Goal: Task Accomplishment & Management: Use online tool/utility

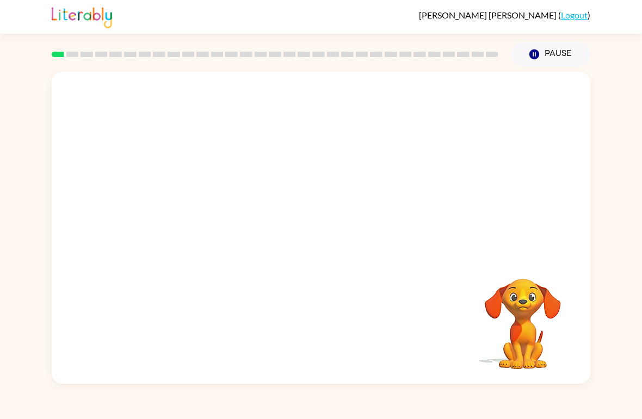
click at [503, 96] on div at bounding box center [321, 164] width 539 height 184
click at [500, 102] on div at bounding box center [321, 164] width 539 height 184
click at [513, 99] on div at bounding box center [321, 164] width 539 height 184
click at [294, 169] on video "Your browser must support playing .mp4 files to use Literably. Please try using…" at bounding box center [321, 164] width 539 height 184
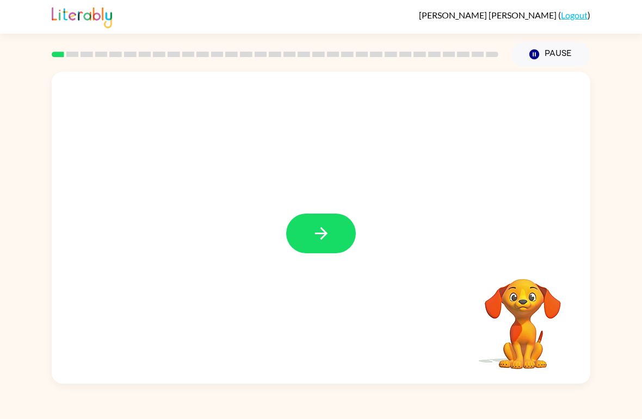
click at [319, 252] on button "button" at bounding box center [321, 234] width 70 height 40
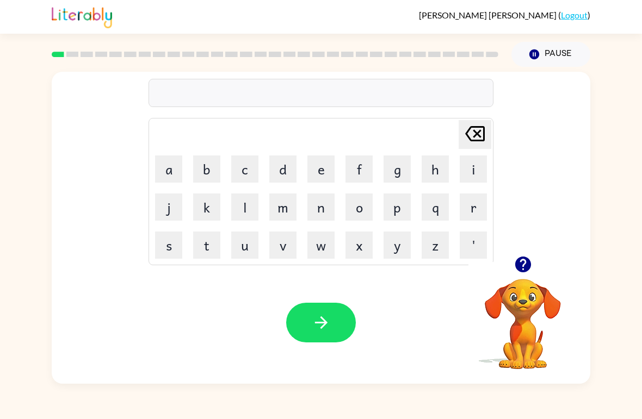
click at [172, 255] on button "s" at bounding box center [168, 245] width 27 height 27
click at [434, 163] on button "h" at bounding box center [435, 169] width 27 height 27
click at [370, 206] on button "o" at bounding box center [358, 207] width 27 height 27
click at [484, 127] on icon "[PERSON_NAME] last character input" at bounding box center [475, 134] width 26 height 26
click at [352, 212] on button "o" at bounding box center [358, 207] width 27 height 27
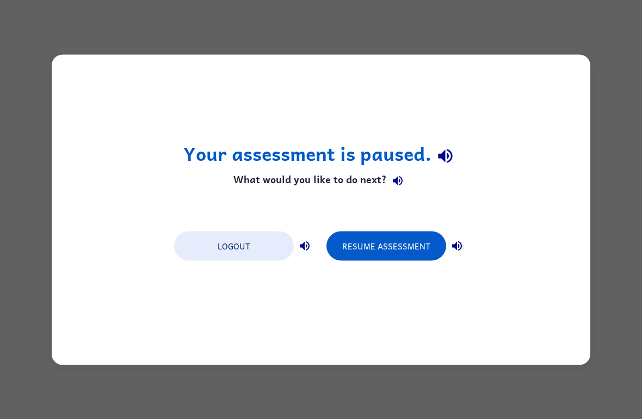
click at [403, 241] on button "Resume Assessment" at bounding box center [386, 245] width 120 height 29
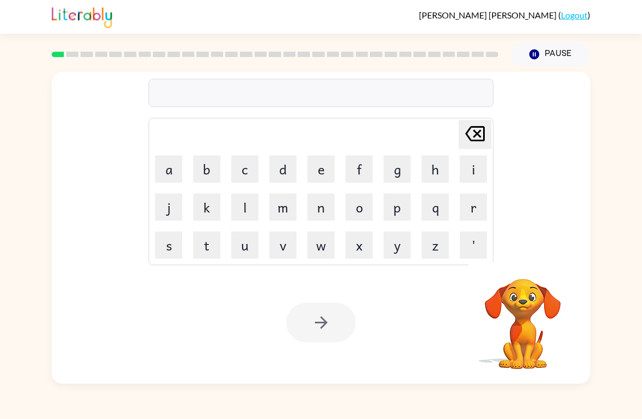
click at [163, 257] on button "s" at bounding box center [168, 245] width 27 height 27
click at [428, 181] on button "h" at bounding box center [435, 169] width 27 height 27
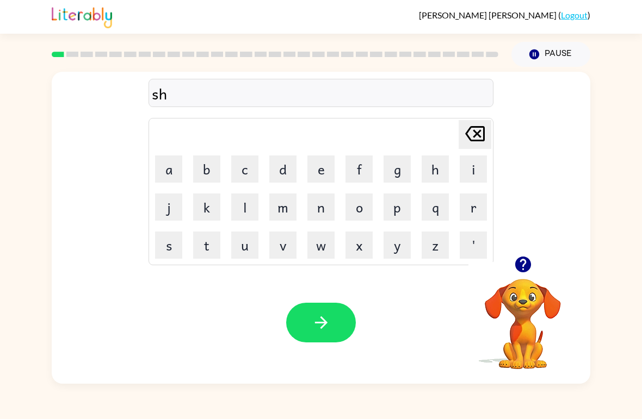
click at [368, 209] on button "o" at bounding box center [358, 207] width 27 height 27
click at [165, 253] on button "s" at bounding box center [168, 245] width 27 height 27
click at [439, 174] on button "h" at bounding box center [435, 169] width 27 height 27
click at [338, 315] on button "button" at bounding box center [321, 323] width 70 height 40
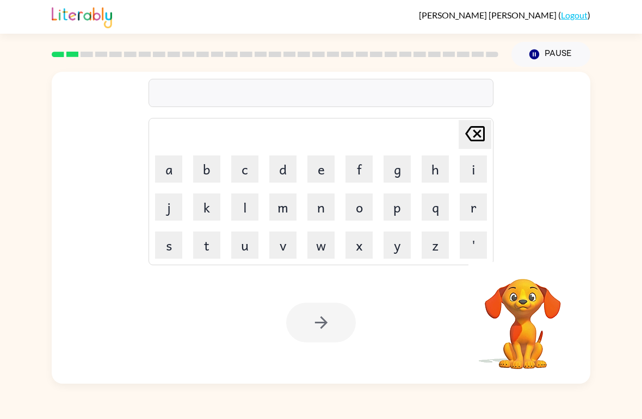
click at [174, 162] on button "a" at bounding box center [168, 169] width 27 height 27
click at [404, 208] on button "p" at bounding box center [396, 207] width 27 height 27
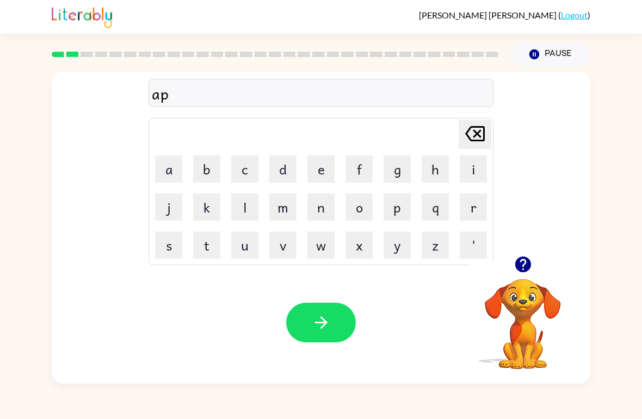
click at [403, 208] on button "p" at bounding box center [396, 207] width 27 height 27
click at [321, 166] on button "e" at bounding box center [320, 169] width 27 height 27
click at [474, 196] on button "r" at bounding box center [473, 207] width 27 height 27
click at [326, 203] on button "n" at bounding box center [320, 207] width 27 height 27
click at [240, 177] on button "c" at bounding box center [244, 169] width 27 height 27
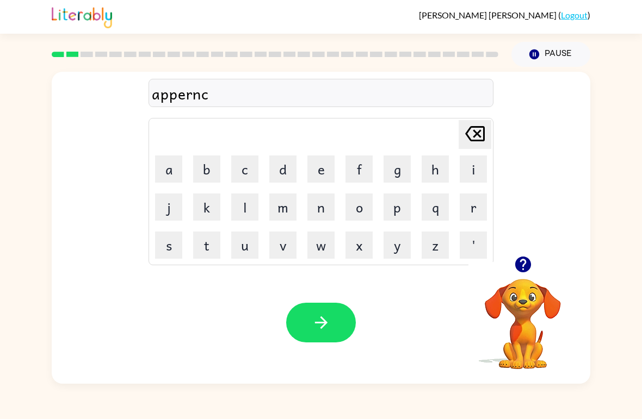
click at [324, 169] on button "e" at bounding box center [320, 169] width 27 height 27
click at [325, 201] on button "n" at bounding box center [320, 207] width 27 height 27
click at [239, 171] on button "c" at bounding box center [244, 169] width 27 height 27
click at [320, 170] on button "e" at bounding box center [320, 169] width 27 height 27
click at [476, 131] on icon "[PERSON_NAME] last character input" at bounding box center [475, 134] width 26 height 26
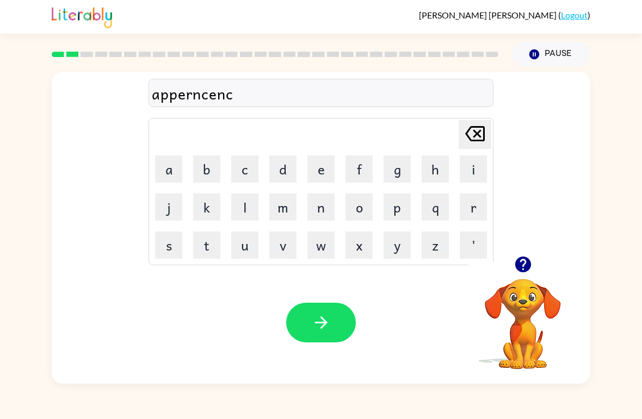
click at [476, 131] on icon "[PERSON_NAME] last character input" at bounding box center [475, 134] width 26 height 26
click at [478, 131] on icon "[PERSON_NAME] last character input" at bounding box center [475, 134] width 26 height 26
click at [477, 130] on icon "[PERSON_NAME] last character input" at bounding box center [475, 134] width 26 height 26
click at [479, 129] on icon "[PERSON_NAME] last character input" at bounding box center [475, 134] width 26 height 26
click at [521, 278] on button "button" at bounding box center [523, 265] width 28 height 28
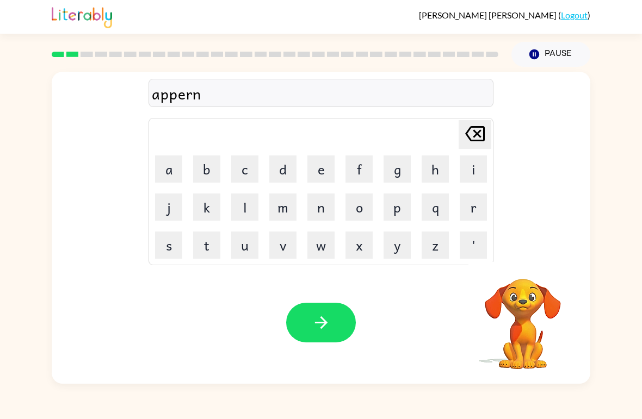
click at [240, 170] on button "c" at bounding box center [244, 169] width 27 height 27
click at [329, 167] on button "e" at bounding box center [320, 169] width 27 height 27
click at [246, 173] on button "c" at bounding box center [244, 169] width 27 height 27
click at [321, 168] on button "e" at bounding box center [320, 169] width 27 height 27
click at [474, 126] on icon "[PERSON_NAME] last character input" at bounding box center [475, 134] width 26 height 26
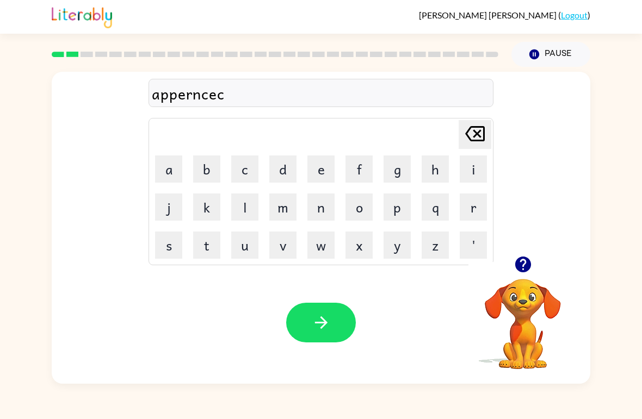
click at [319, 175] on button "e" at bounding box center [320, 169] width 27 height 27
click at [161, 244] on button "s" at bounding box center [168, 245] width 27 height 27
click at [336, 312] on button "button" at bounding box center [321, 323] width 70 height 40
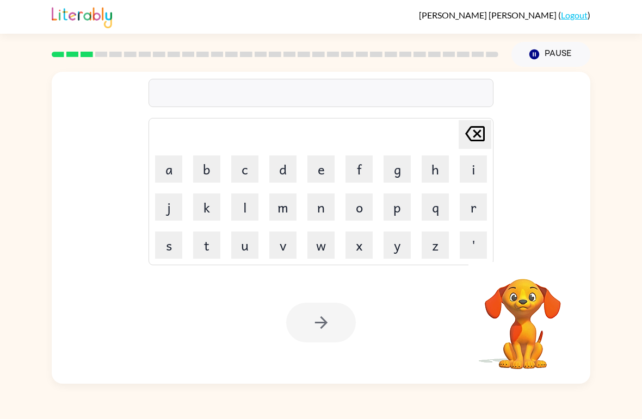
click at [473, 207] on button "r" at bounding box center [473, 207] width 27 height 27
click at [318, 170] on button "e" at bounding box center [320, 169] width 27 height 27
click at [159, 166] on button "a" at bounding box center [168, 169] width 27 height 27
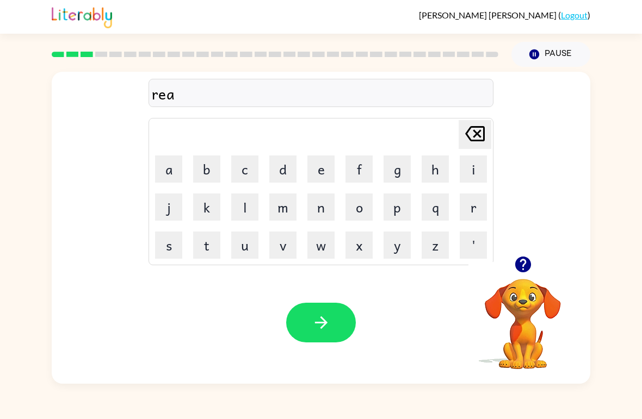
click at [249, 213] on button "l" at bounding box center [244, 207] width 27 height 27
click at [475, 172] on button "i" at bounding box center [473, 169] width 27 height 27
click at [202, 244] on button "t" at bounding box center [206, 245] width 27 height 27
click at [401, 253] on button "y" at bounding box center [396, 245] width 27 height 27
click at [341, 320] on button "button" at bounding box center [321, 323] width 70 height 40
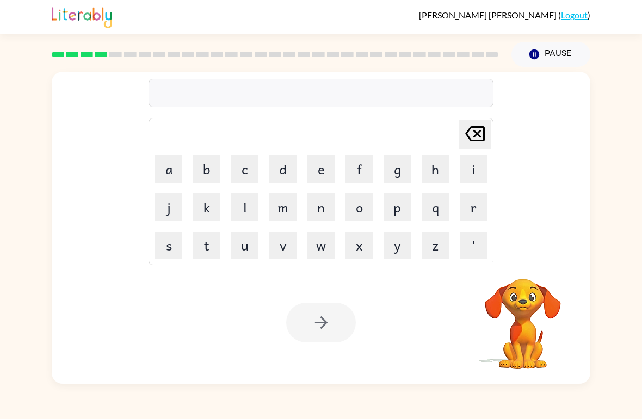
click at [579, 151] on div "[PERSON_NAME] last character input a b c d e f g h i j k l m n o p q r s t u v …" at bounding box center [321, 164] width 539 height 184
click at [572, 169] on div "[PERSON_NAME] last character input a b c d e f g h i j k l m n o p q r s t u v …" at bounding box center [321, 164] width 539 height 184
click at [572, 177] on div "[PERSON_NAME] last character input a b c d e f g h i j k l m n o p q r s t u v …" at bounding box center [321, 164] width 539 height 184
click at [584, 175] on div "[PERSON_NAME] last character input a b c d e f g h i j k l m n o p q r s t u v …" at bounding box center [321, 164] width 539 height 184
click at [327, 174] on button "e" at bounding box center [320, 169] width 27 height 27
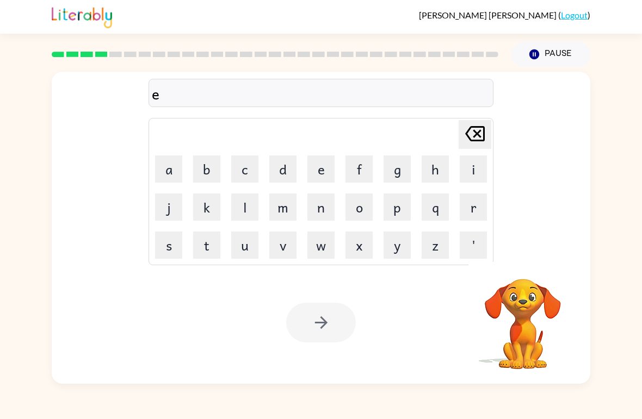
click at [245, 210] on button "l" at bounding box center [244, 207] width 27 height 27
click at [475, 170] on button "i" at bounding box center [473, 169] width 27 height 27
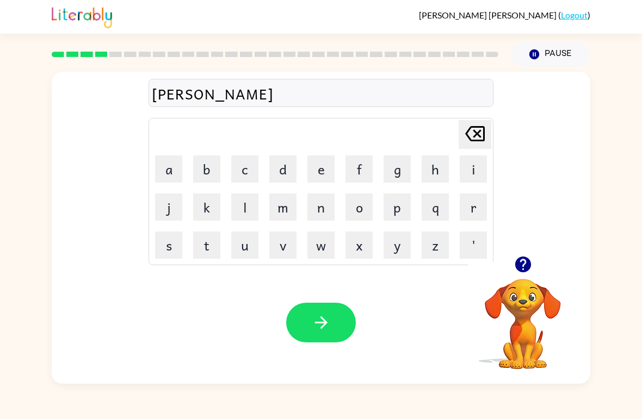
click at [288, 206] on button "m" at bounding box center [282, 207] width 27 height 27
click at [469, 170] on button "i" at bounding box center [473, 169] width 27 height 27
click at [327, 216] on button "n" at bounding box center [320, 207] width 27 height 27
click at [163, 169] on button "a" at bounding box center [168, 169] width 27 height 27
click at [213, 249] on button "t" at bounding box center [206, 245] width 27 height 27
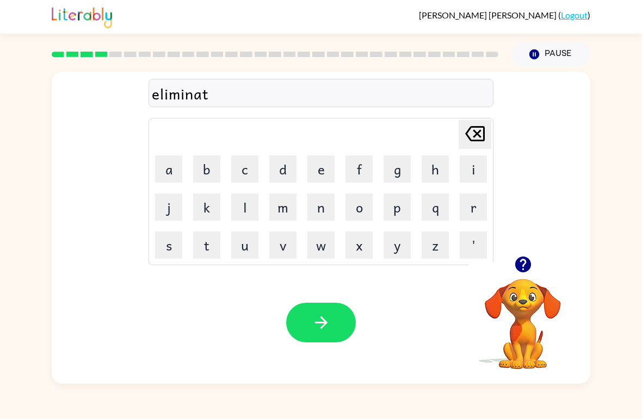
click at [168, 176] on button "a" at bounding box center [168, 169] width 27 height 27
click at [473, 139] on icon "[PERSON_NAME] last character input" at bounding box center [475, 134] width 26 height 26
click at [474, 137] on icon at bounding box center [475, 133] width 20 height 15
click at [481, 134] on icon "[PERSON_NAME] last character input" at bounding box center [475, 134] width 26 height 26
click at [321, 168] on button "e" at bounding box center [320, 169] width 27 height 27
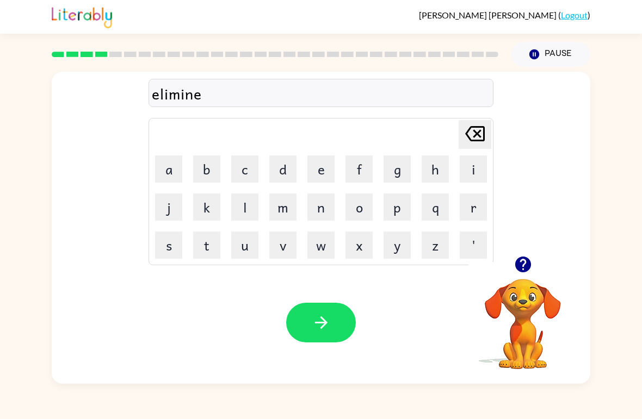
click at [478, 135] on icon at bounding box center [475, 133] width 20 height 15
click at [158, 165] on button "a" at bounding box center [168, 169] width 27 height 27
click at [217, 244] on button "t" at bounding box center [206, 245] width 27 height 27
click at [168, 174] on button "a" at bounding box center [168, 169] width 27 height 27
click at [487, 124] on icon "[PERSON_NAME] last character input" at bounding box center [475, 134] width 26 height 26
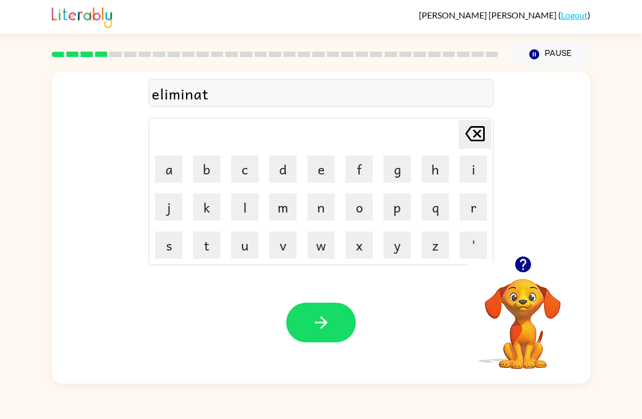
click at [318, 170] on button "e" at bounding box center [320, 169] width 27 height 27
click at [346, 333] on button "button" at bounding box center [321, 323] width 70 height 40
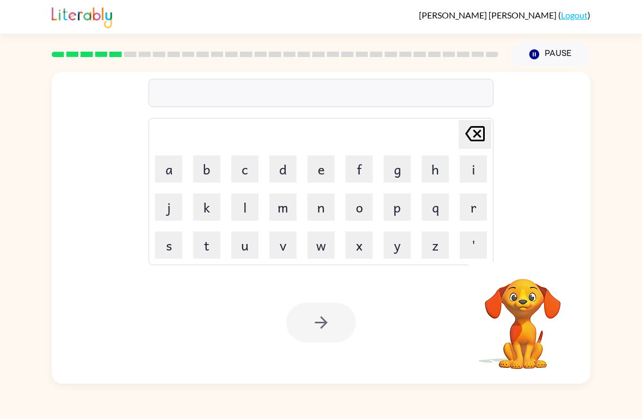
click at [292, 161] on button "d" at bounding box center [282, 169] width 27 height 27
click at [243, 254] on button "u" at bounding box center [244, 245] width 27 height 27
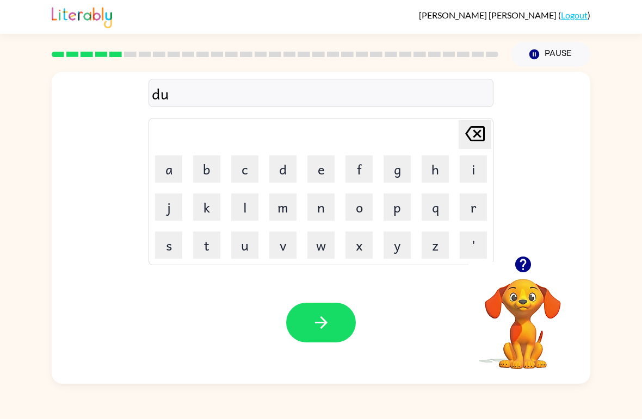
click at [400, 207] on button "p" at bounding box center [396, 207] width 27 height 27
click at [245, 211] on button "l" at bounding box center [244, 207] width 27 height 27
click at [472, 168] on button "i" at bounding box center [473, 169] width 27 height 27
click at [253, 170] on button "c" at bounding box center [244, 169] width 27 height 27
click at [172, 157] on button "a" at bounding box center [168, 169] width 27 height 27
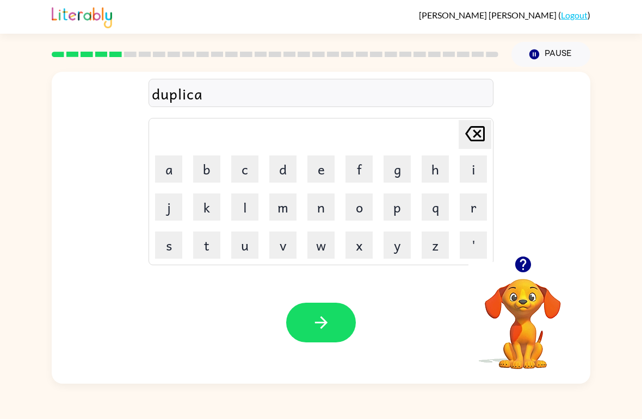
click at [212, 248] on button "t" at bounding box center [206, 245] width 27 height 27
click at [323, 174] on button "e" at bounding box center [320, 169] width 27 height 27
click at [325, 323] on icon "button" at bounding box center [320, 323] width 13 height 13
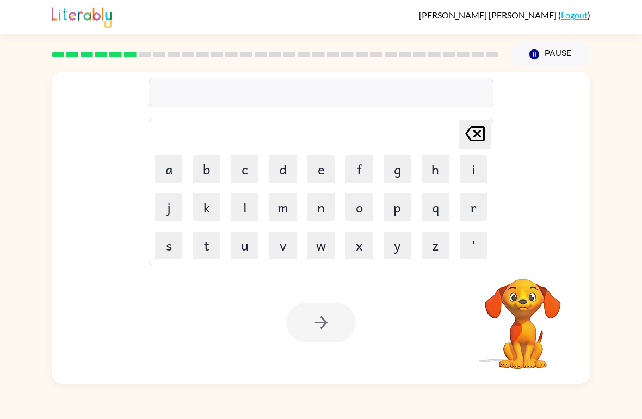
click at [289, 249] on button "v" at bounding box center [282, 245] width 27 height 27
click at [172, 173] on button "a" at bounding box center [168, 169] width 27 height 27
click at [252, 168] on button "c" at bounding box center [244, 169] width 27 height 27
click at [171, 175] on button "a" at bounding box center [168, 169] width 27 height 27
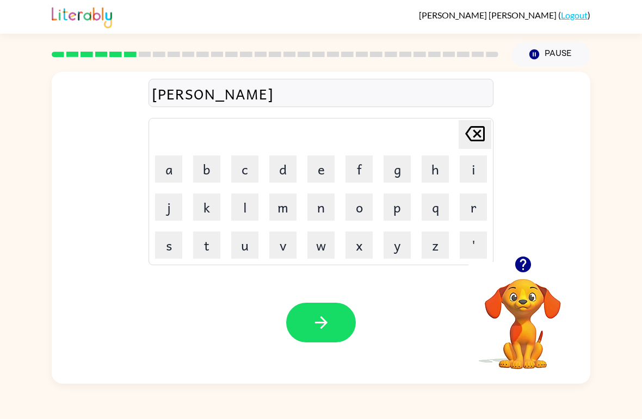
click at [210, 247] on button "t" at bounding box center [206, 245] width 27 height 27
click at [475, 169] on button "i" at bounding box center [473, 169] width 27 height 27
click at [372, 205] on button "o" at bounding box center [358, 207] width 27 height 27
click at [323, 214] on button "n" at bounding box center [320, 207] width 27 height 27
click at [333, 317] on button "button" at bounding box center [321, 323] width 70 height 40
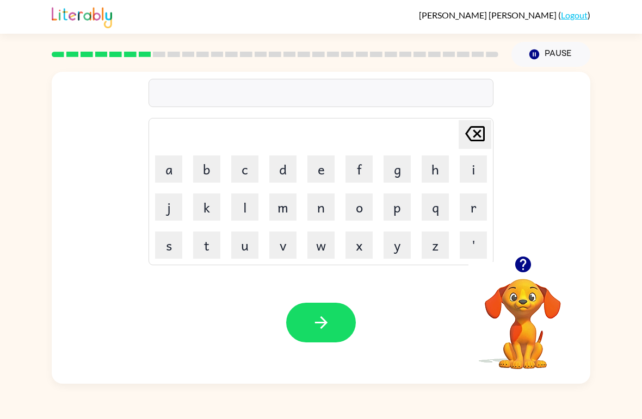
click at [528, 262] on icon "button" at bounding box center [523, 265] width 16 height 16
click at [531, 267] on video "Your browser must support playing .mp4 files to use Literably. Please try using…" at bounding box center [522, 316] width 109 height 109
click at [400, 208] on button "p" at bounding box center [396, 207] width 27 height 27
click at [367, 202] on button "o" at bounding box center [358, 207] width 27 height 27
click at [284, 167] on button "d" at bounding box center [282, 169] width 27 height 27
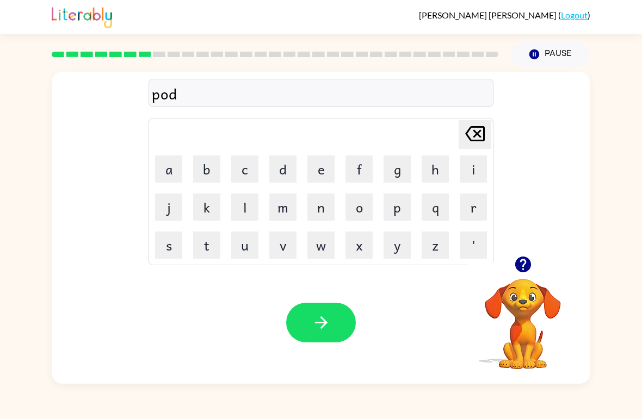
click at [284, 167] on button "d" at bounding box center [282, 169] width 27 height 27
click at [243, 196] on button "l" at bounding box center [244, 207] width 27 height 27
click at [318, 160] on button "e" at bounding box center [320, 169] width 27 height 27
click at [326, 315] on icon "button" at bounding box center [321, 322] width 19 height 19
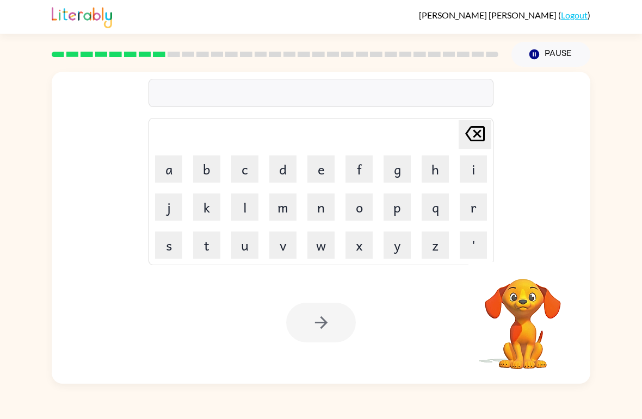
click at [403, 203] on button "p" at bounding box center [396, 207] width 27 height 27
click at [167, 175] on button "a" at bounding box center [168, 169] width 27 height 27
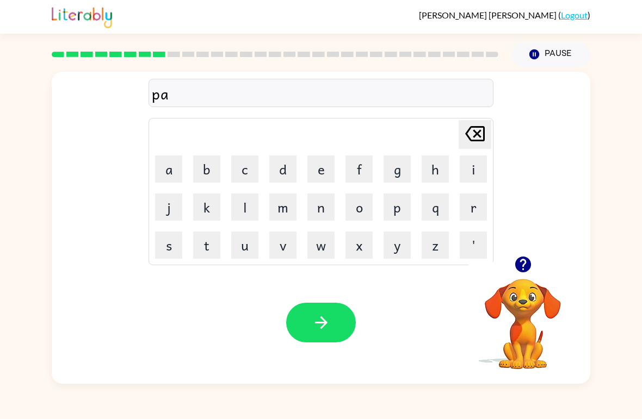
click at [472, 201] on button "r" at bounding box center [473, 207] width 27 height 27
click at [212, 247] on button "t" at bounding box center [206, 245] width 27 height 27
click at [471, 165] on button "i" at bounding box center [473, 169] width 27 height 27
click at [247, 176] on button "c" at bounding box center [244, 169] width 27 height 27
click at [171, 176] on button "a" at bounding box center [168, 169] width 27 height 27
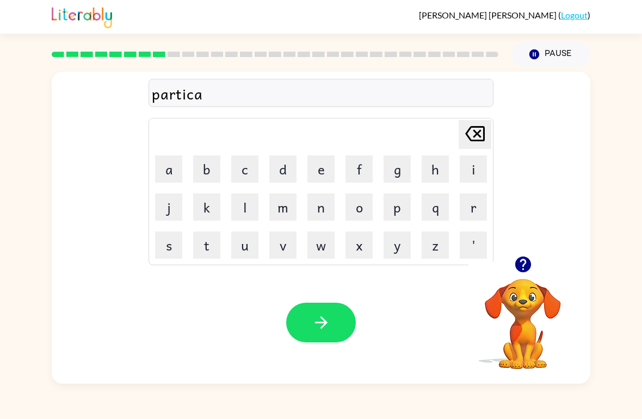
click at [244, 212] on button "l" at bounding box center [244, 207] width 27 height 27
click at [324, 321] on icon "button" at bounding box center [320, 323] width 13 height 13
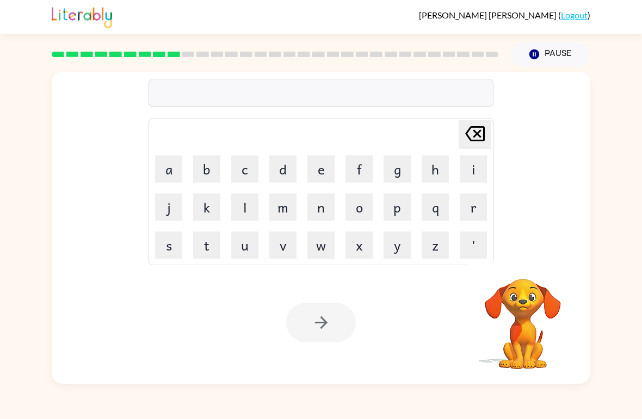
click at [252, 173] on button "c" at bounding box center [244, 169] width 27 height 27
click at [479, 133] on icon at bounding box center [475, 133] width 20 height 15
click at [516, 268] on icon "button" at bounding box center [523, 265] width 16 height 16
click at [478, 207] on button "r" at bounding box center [473, 207] width 27 height 27
click at [320, 163] on button "e" at bounding box center [320, 169] width 27 height 27
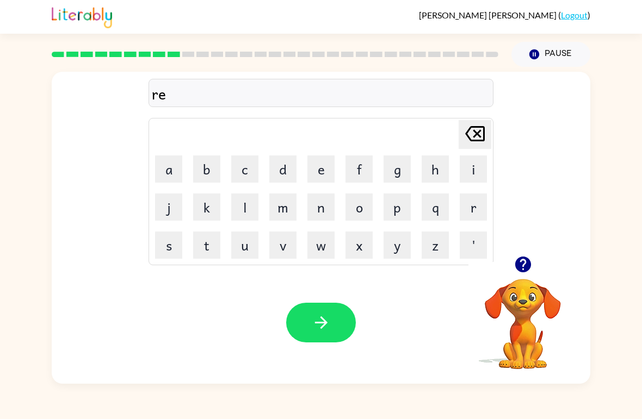
click at [251, 172] on button "c" at bounding box center [244, 169] width 27 height 27
click at [174, 170] on button "a" at bounding box center [168, 169] width 27 height 27
click at [441, 204] on button "q" at bounding box center [435, 207] width 27 height 27
click at [476, 140] on icon at bounding box center [475, 133] width 20 height 15
click at [399, 205] on button "p" at bounding box center [396, 207] width 27 height 27
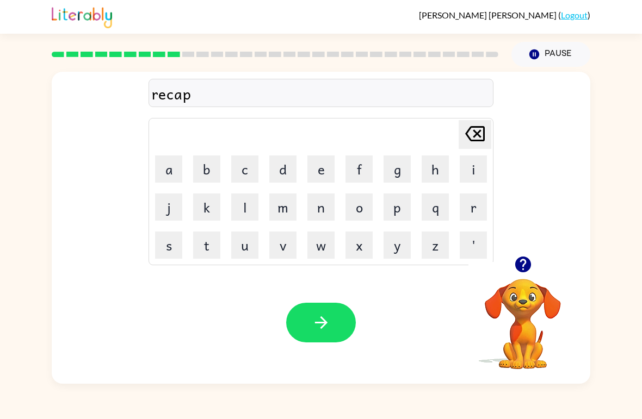
click at [212, 240] on button "t" at bounding box center [206, 245] width 27 height 27
click at [244, 255] on button "u" at bounding box center [244, 245] width 27 height 27
click at [469, 211] on button "r" at bounding box center [473, 207] width 27 height 27
click at [316, 164] on button "e" at bounding box center [320, 169] width 27 height 27
click at [343, 324] on button "button" at bounding box center [321, 323] width 70 height 40
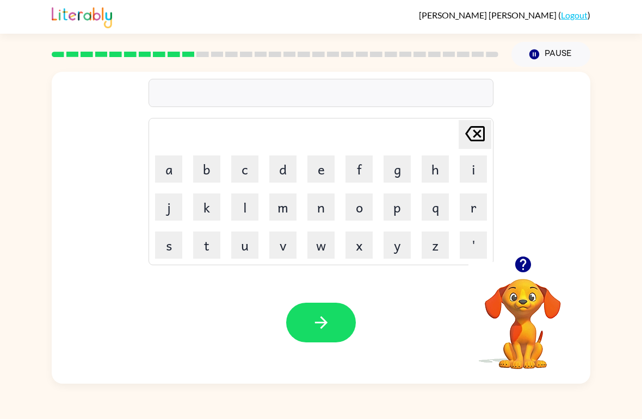
click at [531, 265] on icon "button" at bounding box center [522, 264] width 19 height 19
click at [409, 196] on button "p" at bounding box center [396, 207] width 27 height 27
click at [480, 203] on button "r" at bounding box center [473, 207] width 27 height 27
click at [327, 166] on button "e" at bounding box center [320, 169] width 27 height 27
click at [167, 246] on button "s" at bounding box center [168, 245] width 27 height 27
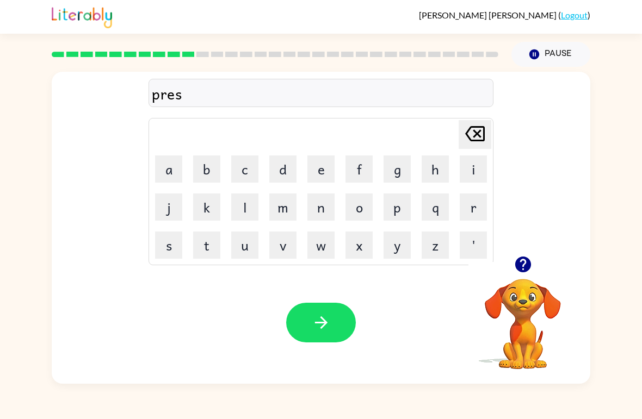
click at [246, 165] on button "c" at bounding box center [244, 169] width 27 height 27
click at [440, 166] on button "h" at bounding box center [435, 169] width 27 height 27
click at [481, 135] on icon "[PERSON_NAME] last character input" at bounding box center [475, 134] width 26 height 26
click at [477, 133] on icon at bounding box center [475, 133] width 20 height 15
click at [438, 165] on button "h" at bounding box center [435, 169] width 27 height 27
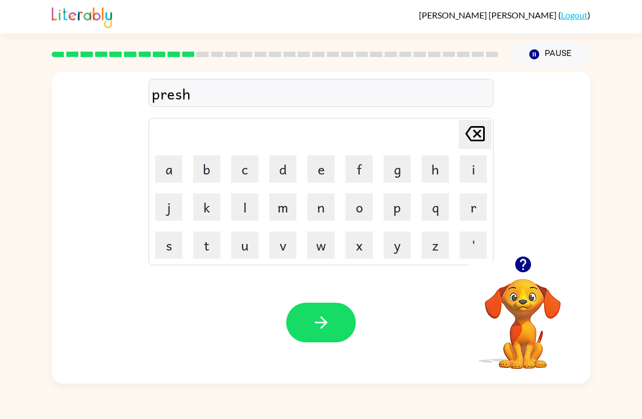
click at [220, 156] on button "b" at bounding box center [206, 169] width 27 height 27
click at [478, 135] on icon at bounding box center [475, 133] width 20 height 15
click at [246, 169] on button "c" at bounding box center [244, 169] width 27 height 27
click at [474, 133] on icon "[PERSON_NAME] last character input" at bounding box center [475, 134] width 26 height 26
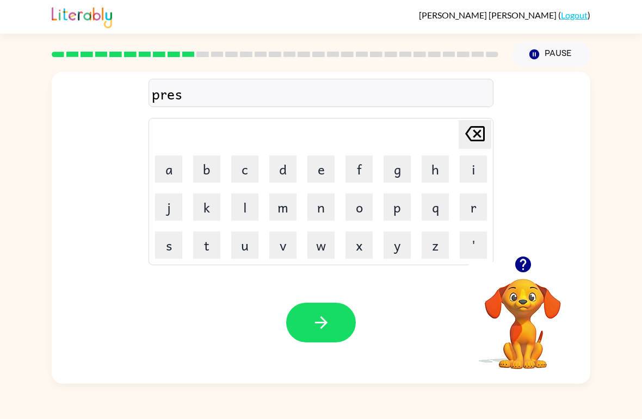
click at [253, 168] on button "c" at bounding box center [244, 169] width 27 height 27
click at [441, 169] on button "h" at bounding box center [435, 169] width 27 height 27
click at [381, 203] on td "p" at bounding box center [397, 207] width 37 height 37
click at [366, 203] on button "o" at bounding box center [358, 207] width 27 height 27
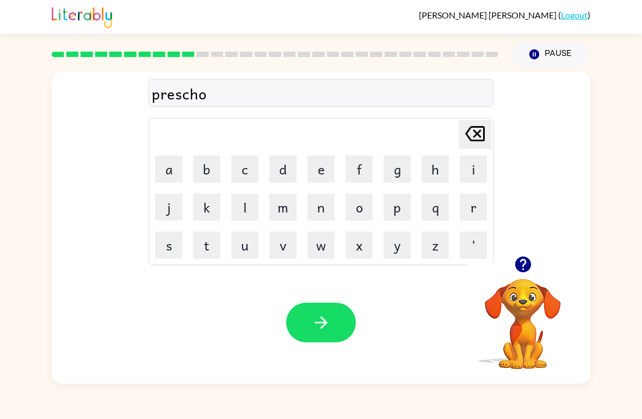
click at [366, 205] on button "o" at bounding box center [358, 207] width 27 height 27
click at [250, 201] on button "l" at bounding box center [244, 207] width 27 height 27
click at [336, 324] on button "button" at bounding box center [321, 323] width 70 height 40
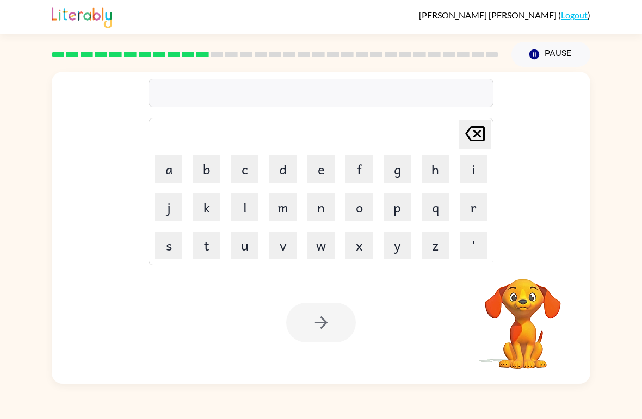
click at [242, 169] on button "c" at bounding box center [244, 169] width 27 height 27
click at [156, 166] on button "a" at bounding box center [168, 169] width 27 height 27
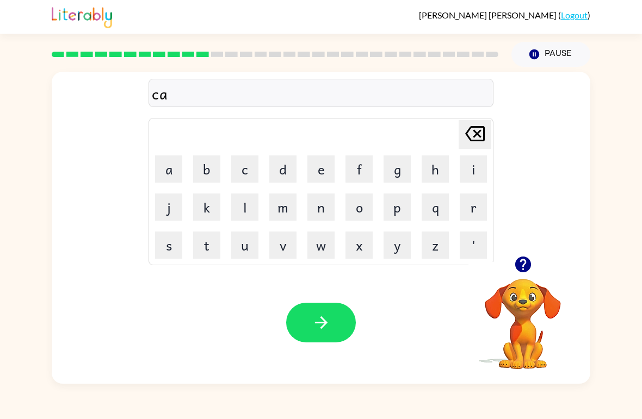
click at [483, 140] on icon at bounding box center [475, 133] width 20 height 15
click at [470, 208] on button "r" at bounding box center [473, 207] width 27 height 27
click at [167, 165] on button "a" at bounding box center [168, 169] width 27 height 27
click at [296, 244] on button "v" at bounding box center [282, 245] width 27 height 27
click at [319, 172] on button "e" at bounding box center [320, 169] width 27 height 27
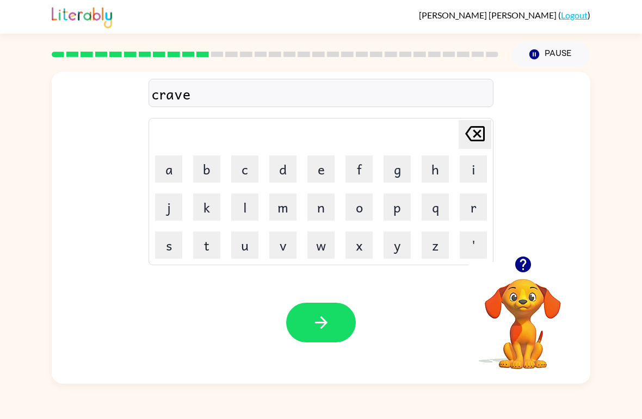
click at [339, 318] on button "button" at bounding box center [321, 323] width 70 height 40
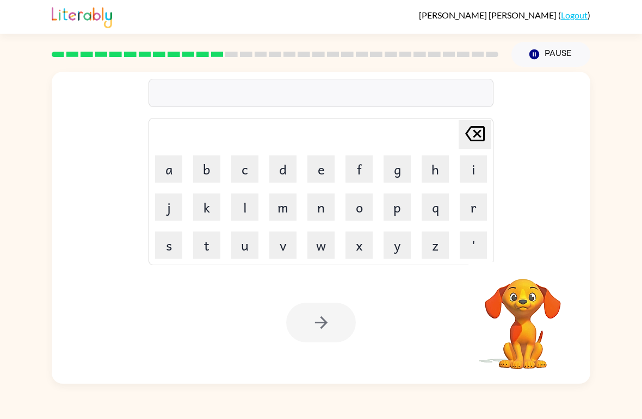
click at [276, 169] on button "d" at bounding box center [282, 169] width 27 height 27
click at [477, 163] on button "i" at bounding box center [473, 169] width 27 height 27
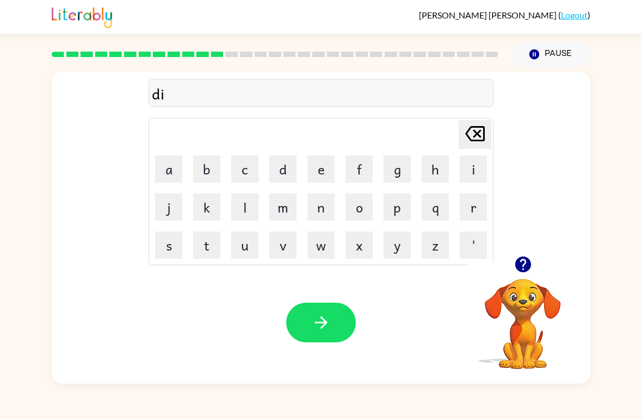
click at [247, 163] on button "c" at bounding box center [244, 169] width 27 height 27
click at [199, 213] on button "k" at bounding box center [206, 207] width 27 height 27
click at [477, 141] on icon at bounding box center [475, 133] width 20 height 15
click at [202, 244] on button "t" at bounding box center [206, 245] width 27 height 27
click at [172, 170] on button "a" at bounding box center [168, 169] width 27 height 27
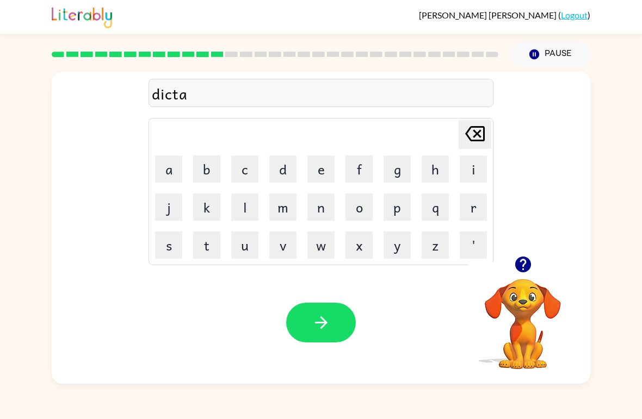
click at [207, 244] on button "t" at bounding box center [206, 245] width 27 height 27
click at [330, 170] on button "e" at bounding box center [320, 169] width 27 height 27
click at [329, 326] on icon "button" at bounding box center [321, 322] width 19 height 19
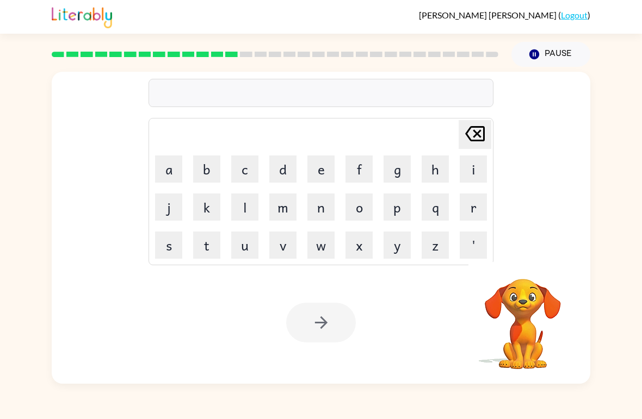
click at [408, 208] on button "p" at bounding box center [396, 207] width 27 height 27
click at [169, 169] on button "a" at bounding box center [168, 169] width 27 height 27
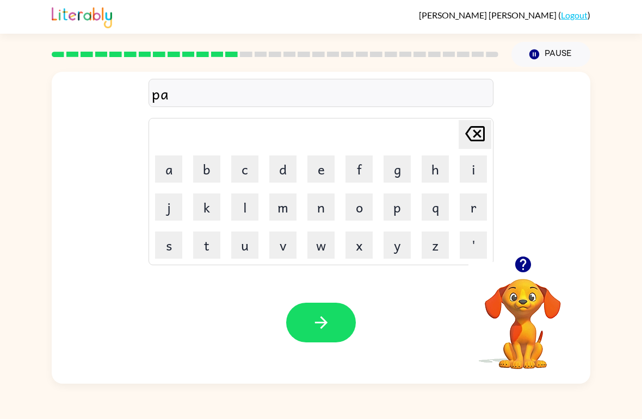
click at [402, 252] on button "y" at bounding box center [396, 245] width 27 height 27
click at [288, 213] on button "m" at bounding box center [282, 207] width 27 height 27
click at [326, 176] on button "e" at bounding box center [320, 169] width 27 height 27
click at [334, 205] on button "n" at bounding box center [320, 207] width 27 height 27
click at [200, 255] on button "t" at bounding box center [206, 245] width 27 height 27
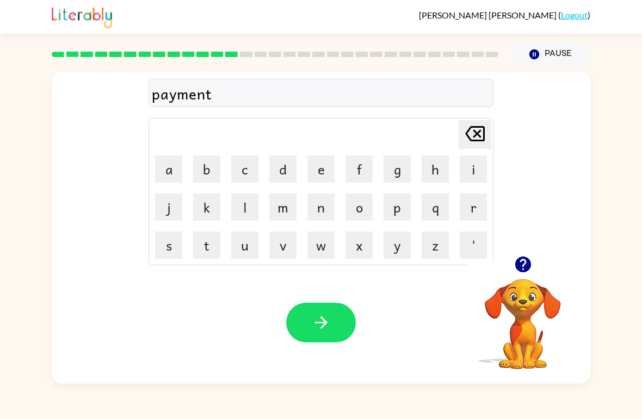
click at [318, 323] on icon "button" at bounding box center [320, 323] width 13 height 13
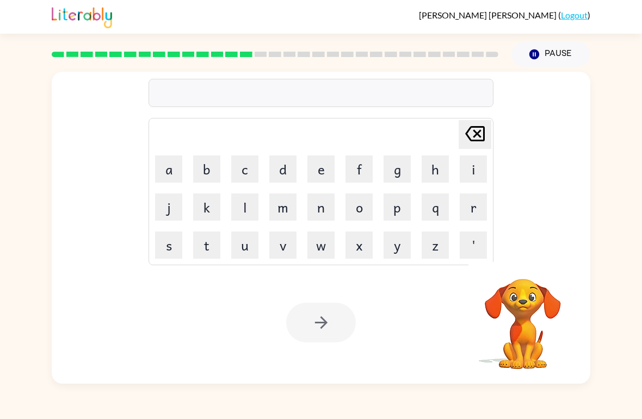
click at [288, 213] on button "m" at bounding box center [282, 207] width 27 height 27
click at [162, 172] on button "a" at bounding box center [168, 169] width 27 height 27
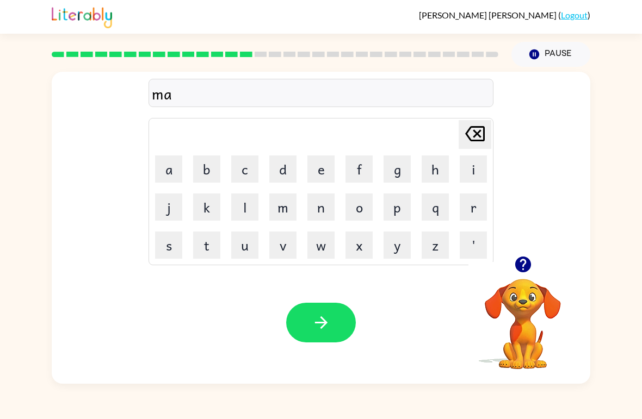
click at [174, 205] on button "j" at bounding box center [168, 207] width 27 height 27
click at [369, 208] on button "o" at bounding box center [358, 207] width 27 height 27
click at [472, 215] on button "r" at bounding box center [473, 207] width 27 height 27
click at [335, 308] on button "button" at bounding box center [321, 323] width 70 height 40
click at [520, 266] on icon "button" at bounding box center [523, 265] width 16 height 16
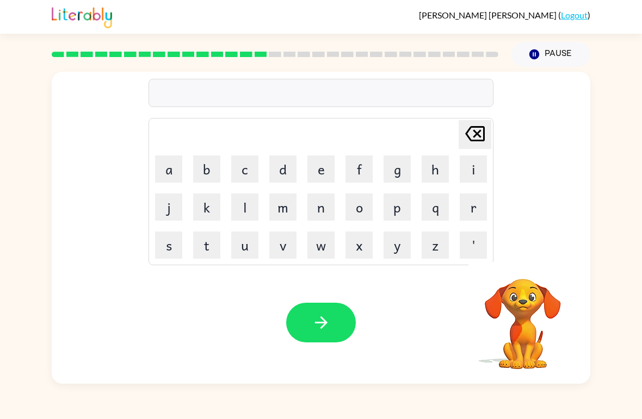
click at [167, 245] on button "s" at bounding box center [168, 245] width 27 height 27
click at [408, 207] on button "p" at bounding box center [396, 207] width 27 height 27
click at [169, 176] on button "a" at bounding box center [168, 169] width 27 height 27
click at [478, 203] on button "r" at bounding box center [473, 207] width 27 height 27
click at [201, 210] on button "k" at bounding box center [206, 207] width 27 height 27
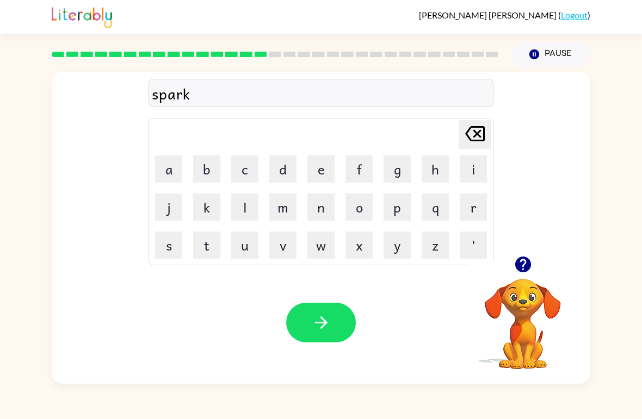
click at [321, 331] on icon "button" at bounding box center [321, 322] width 19 height 19
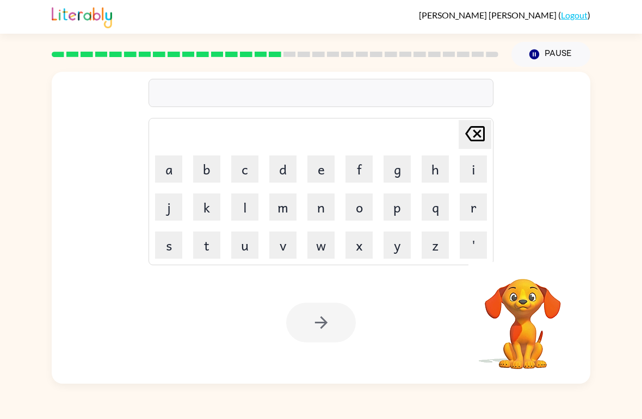
click at [406, 202] on button "p" at bounding box center [396, 207] width 27 height 27
click at [175, 174] on button "a" at bounding box center [168, 169] width 27 height 27
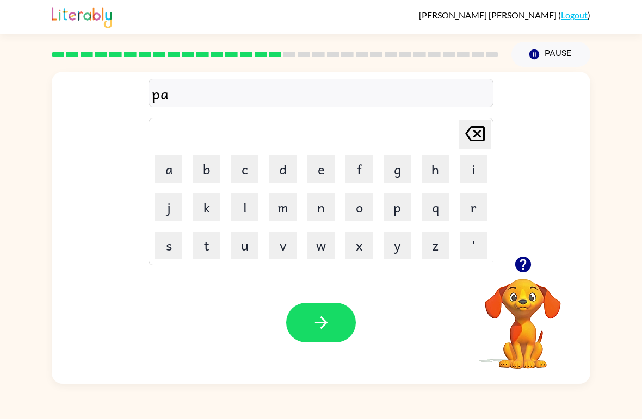
click at [240, 213] on button "l" at bounding box center [244, 207] width 27 height 27
click at [352, 325] on button "button" at bounding box center [321, 323] width 70 height 40
click at [543, 320] on video "Your browser must support playing .mp4 files to use Literably. Please try using…" at bounding box center [522, 316] width 109 height 109
click at [167, 249] on button "s" at bounding box center [168, 245] width 27 height 27
click at [403, 206] on button "p" at bounding box center [396, 207] width 27 height 27
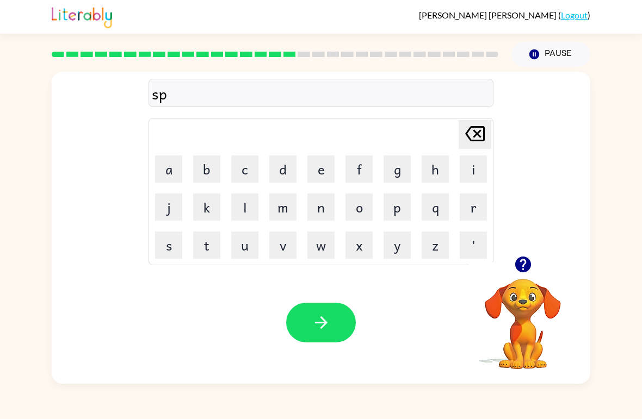
click at [472, 169] on button "i" at bounding box center [473, 169] width 27 height 27
click at [321, 203] on button "n" at bounding box center [320, 207] width 27 height 27
click at [475, 166] on button "i" at bounding box center [473, 169] width 27 height 27
click at [473, 133] on icon "[PERSON_NAME] last character input" at bounding box center [475, 134] width 26 height 26
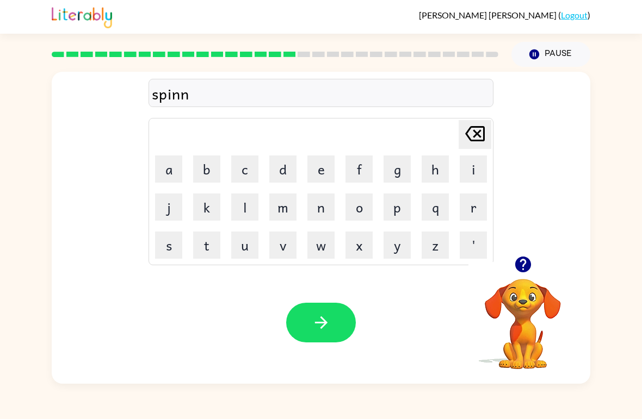
click at [473, 133] on icon "[PERSON_NAME] last character input" at bounding box center [475, 134] width 26 height 26
click at [472, 162] on button "i" at bounding box center [473, 169] width 27 height 27
click at [330, 202] on button "n" at bounding box center [320, 207] width 27 height 27
click at [400, 170] on button "g" at bounding box center [396, 169] width 27 height 27
click at [333, 321] on button "button" at bounding box center [321, 323] width 70 height 40
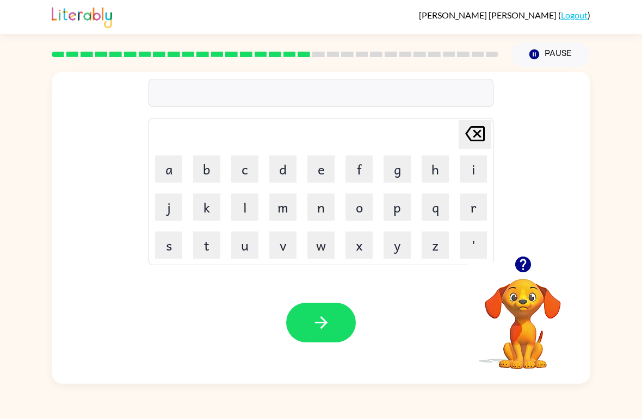
click at [404, 174] on button "g" at bounding box center [396, 169] width 27 height 27
click at [470, 214] on button "r" at bounding box center [473, 207] width 27 height 27
click at [239, 245] on button "u" at bounding box center [244, 245] width 27 height 27
click at [289, 205] on button "m" at bounding box center [282, 207] width 27 height 27
click at [405, 201] on button "p" at bounding box center [396, 207] width 27 height 27
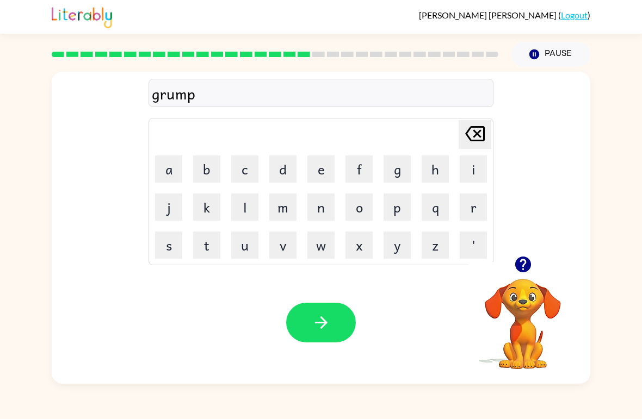
click at [474, 168] on button "i" at bounding box center [473, 169] width 27 height 27
click at [329, 174] on button "e" at bounding box center [320, 169] width 27 height 27
click at [165, 240] on button "s" at bounding box center [168, 245] width 27 height 27
click at [211, 251] on button "t" at bounding box center [206, 245] width 27 height 27
click at [315, 329] on icon "button" at bounding box center [321, 322] width 19 height 19
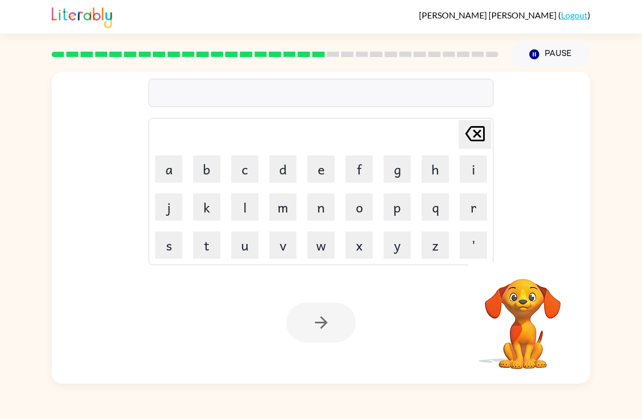
click at [472, 170] on button "i" at bounding box center [473, 169] width 27 height 27
click at [532, 271] on icon "button" at bounding box center [522, 264] width 19 height 19
click at [319, 212] on button "n" at bounding box center [320, 207] width 27 height 27
click at [246, 171] on button "c" at bounding box center [244, 169] width 27 height 27
click at [473, 205] on button "r" at bounding box center [473, 207] width 27 height 27
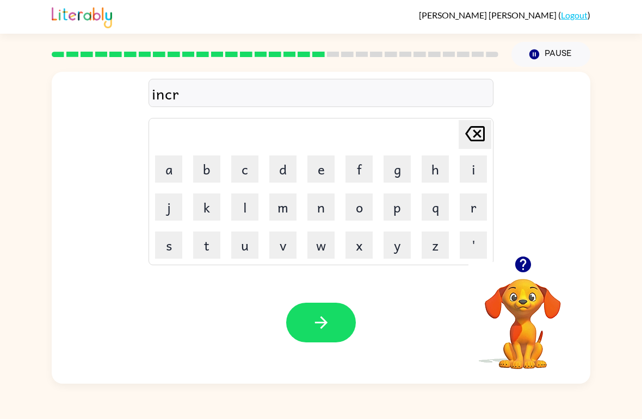
click at [333, 170] on button "e" at bounding box center [320, 169] width 27 height 27
click at [281, 164] on button "d" at bounding box center [282, 169] width 27 height 27
click at [471, 166] on button "i" at bounding box center [473, 169] width 27 height 27
click at [200, 172] on button "b" at bounding box center [206, 169] width 27 height 27
click at [243, 206] on button "l" at bounding box center [244, 207] width 27 height 27
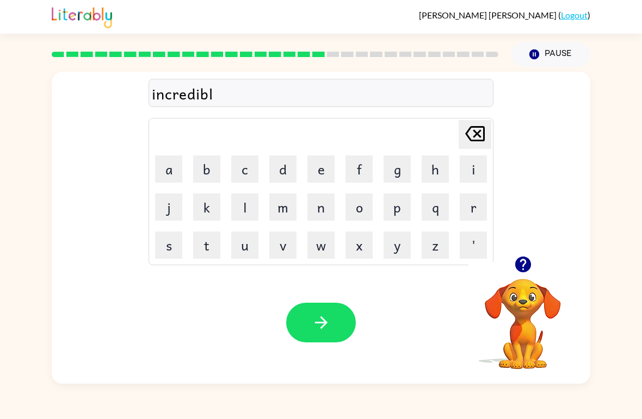
click at [315, 169] on button "e" at bounding box center [320, 169] width 27 height 27
click at [333, 320] on button "button" at bounding box center [321, 323] width 70 height 40
click at [245, 205] on button "l" at bounding box center [244, 207] width 27 height 27
click at [472, 167] on button "i" at bounding box center [473, 169] width 27 height 27
click at [174, 247] on button "s" at bounding box center [168, 245] width 27 height 27
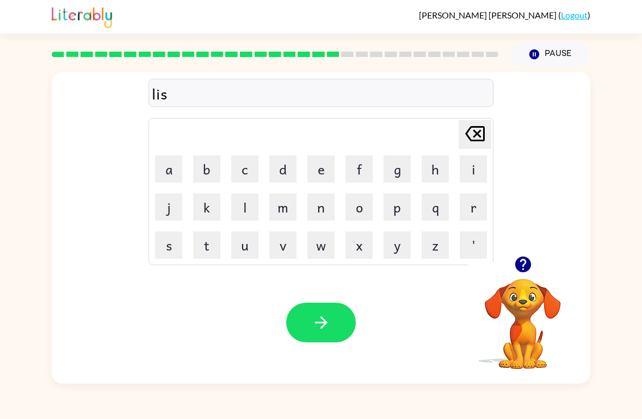
click at [214, 244] on button "t" at bounding box center [206, 245] width 27 height 27
click at [170, 245] on button "s" at bounding box center [168, 245] width 27 height 27
click at [310, 168] on button "e" at bounding box center [320, 169] width 27 height 27
click at [325, 208] on button "n" at bounding box center [320, 207] width 27 height 27
click at [205, 245] on button "t" at bounding box center [206, 245] width 27 height 27
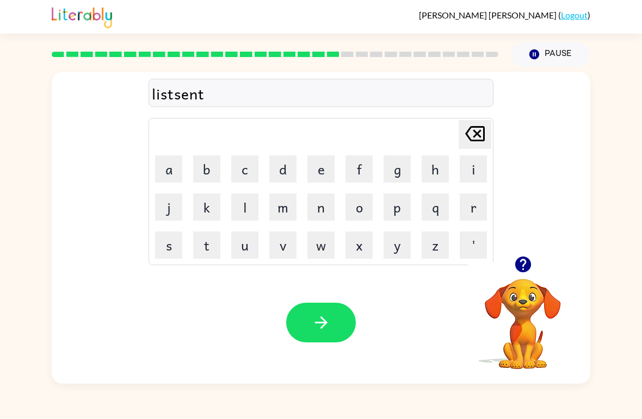
click at [326, 331] on icon "button" at bounding box center [321, 322] width 19 height 19
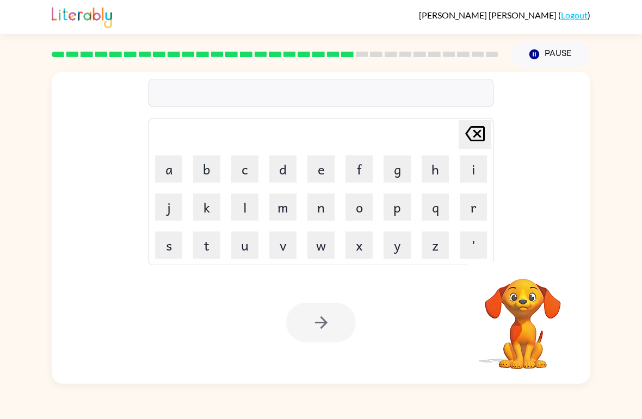
click at [323, 212] on button "n" at bounding box center [320, 207] width 27 height 27
click at [372, 203] on button "o" at bounding box center [358, 207] width 27 height 27
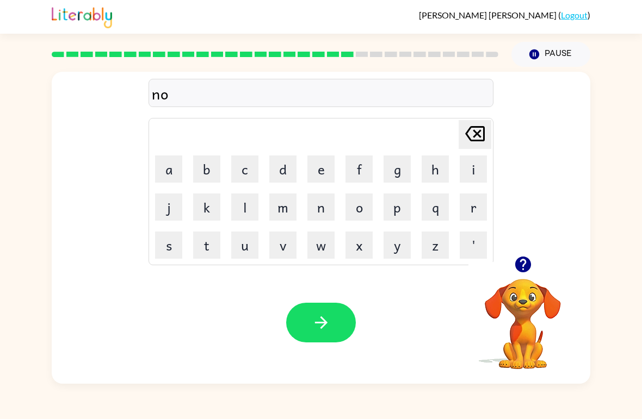
click at [466, 165] on button "i" at bounding box center [473, 169] width 27 height 27
click at [474, 139] on icon "[PERSON_NAME] last character input" at bounding box center [475, 134] width 26 height 26
click at [279, 208] on button "m" at bounding box center [282, 207] width 27 height 27
click at [475, 166] on button "i" at bounding box center [473, 169] width 27 height 27
click at [328, 219] on button "n" at bounding box center [320, 207] width 27 height 27
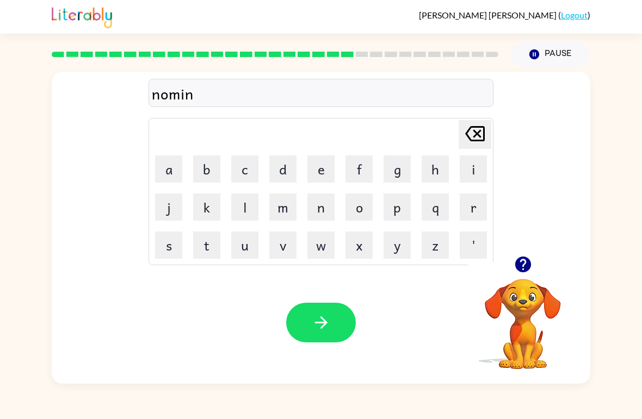
click at [174, 172] on button "a" at bounding box center [168, 169] width 27 height 27
click at [209, 258] on button "t" at bounding box center [206, 245] width 27 height 27
click at [325, 168] on button "e" at bounding box center [320, 169] width 27 height 27
click at [334, 325] on button "button" at bounding box center [321, 323] width 70 height 40
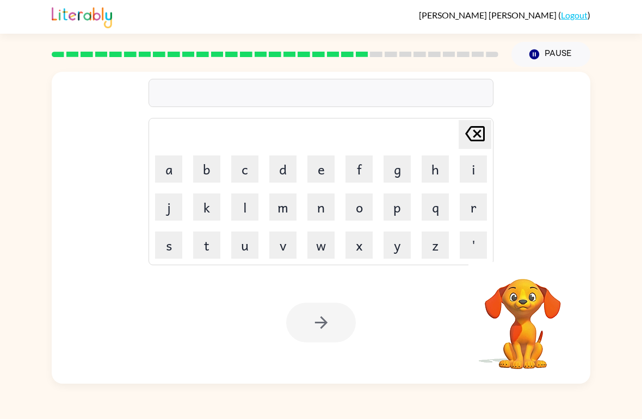
click at [174, 62] on div at bounding box center [275, 54] width 460 height 38
click at [163, 255] on button "s" at bounding box center [168, 245] width 27 height 27
click at [236, 250] on button "u" at bounding box center [244, 245] width 27 height 27
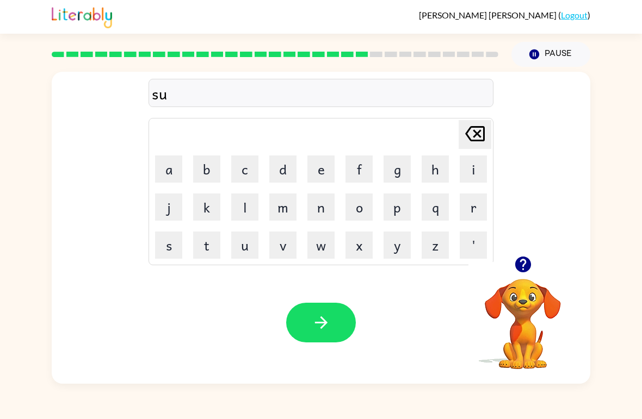
click at [176, 240] on button "s" at bounding box center [168, 245] width 27 height 27
click at [206, 241] on button "t" at bounding box center [206, 245] width 27 height 27
click at [169, 175] on button "a" at bounding box center [168, 169] width 27 height 27
click at [465, 165] on button "i" at bounding box center [473, 169] width 27 height 27
click at [321, 203] on button "n" at bounding box center [320, 207] width 27 height 27
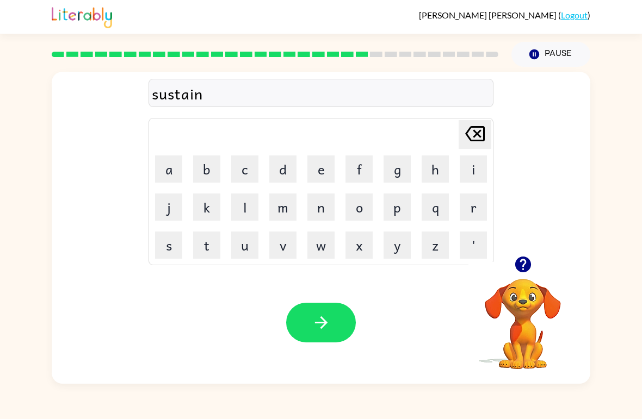
click at [343, 341] on button "button" at bounding box center [321, 323] width 70 height 40
click at [516, 256] on icon "button" at bounding box center [522, 264] width 19 height 19
click at [327, 242] on button "w" at bounding box center [320, 245] width 27 height 27
click at [369, 213] on button "o" at bounding box center [358, 207] width 27 height 27
click at [467, 209] on button "r" at bounding box center [473, 207] width 27 height 27
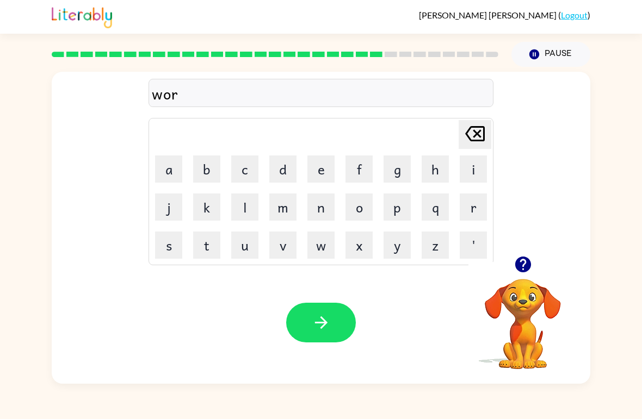
click at [289, 166] on button "d" at bounding box center [282, 169] width 27 height 27
click at [257, 209] on button "l" at bounding box center [244, 207] width 27 height 27
click at [403, 251] on button "y" at bounding box center [396, 245] width 27 height 27
click at [313, 333] on button "button" at bounding box center [321, 323] width 70 height 40
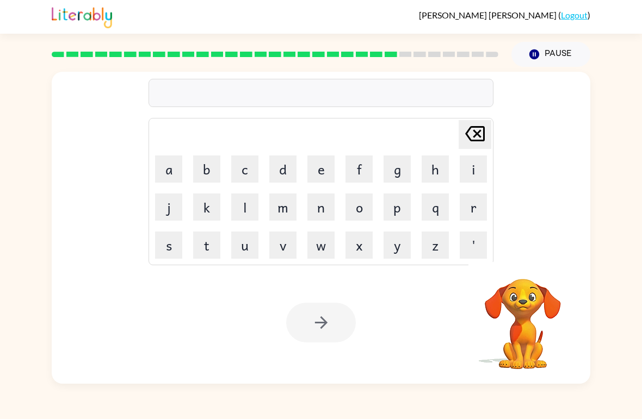
click at [478, 214] on button "r" at bounding box center [473, 207] width 27 height 27
click at [317, 171] on button "e" at bounding box center [320, 169] width 27 height 27
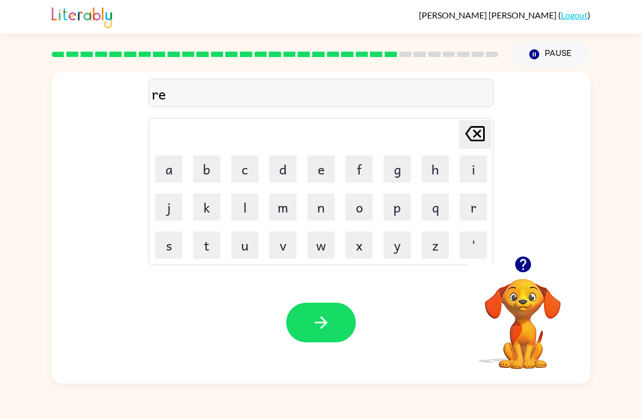
click at [247, 211] on button "l" at bounding box center [244, 207] width 27 height 27
click at [167, 169] on button "a" at bounding box center [168, 169] width 27 height 27
click at [203, 250] on button "t" at bounding box center [206, 245] width 27 height 27
click at [319, 171] on button "e" at bounding box center [320, 169] width 27 height 27
click at [286, 153] on td "d" at bounding box center [282, 169] width 37 height 37
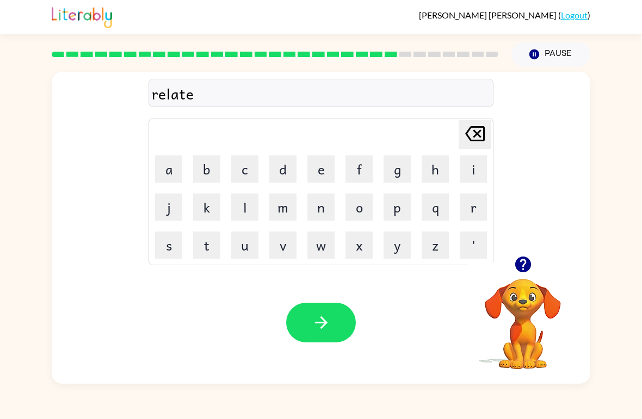
click at [284, 166] on button "d" at bounding box center [282, 169] width 27 height 27
click at [337, 326] on button "button" at bounding box center [321, 323] width 70 height 40
click at [209, 207] on button "k" at bounding box center [206, 207] width 27 height 27
click at [474, 160] on button "i" at bounding box center [473, 169] width 27 height 27
click at [207, 239] on button "t" at bounding box center [206, 245] width 27 height 27
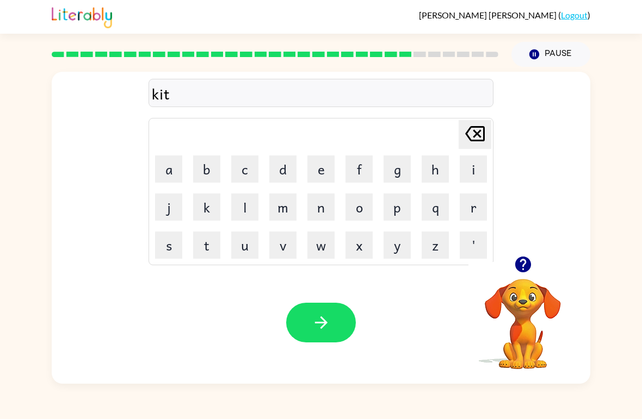
click at [207, 239] on button "t" at bounding box center [206, 245] width 27 height 27
click at [308, 163] on button "e" at bounding box center [320, 169] width 27 height 27
click at [326, 213] on button "n" at bounding box center [320, 207] width 27 height 27
click at [342, 319] on button "button" at bounding box center [321, 323] width 70 height 40
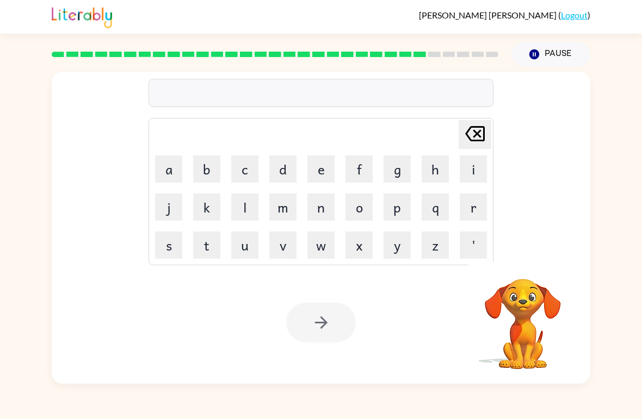
click at [282, 169] on button "d" at bounding box center [282, 169] width 27 height 27
click at [313, 177] on button "e" at bounding box center [320, 169] width 27 height 27
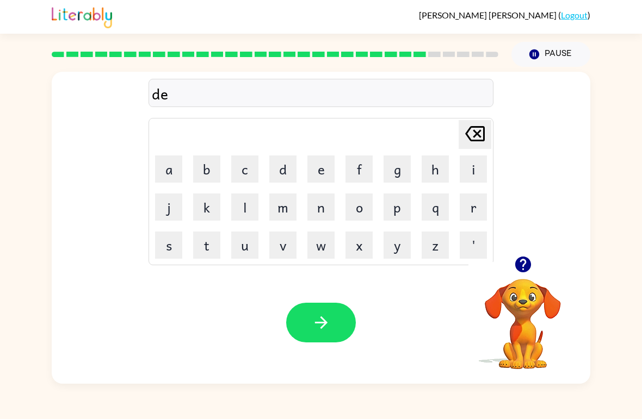
click at [468, 143] on icon "[PERSON_NAME] last character input" at bounding box center [475, 134] width 26 height 26
click at [529, 268] on icon "button" at bounding box center [523, 265] width 16 height 16
click at [309, 172] on button "e" at bounding box center [320, 169] width 27 height 27
click at [400, 206] on button "p" at bounding box center [396, 207] width 27 height 27
click at [167, 172] on button "a" at bounding box center [168, 169] width 27 height 27
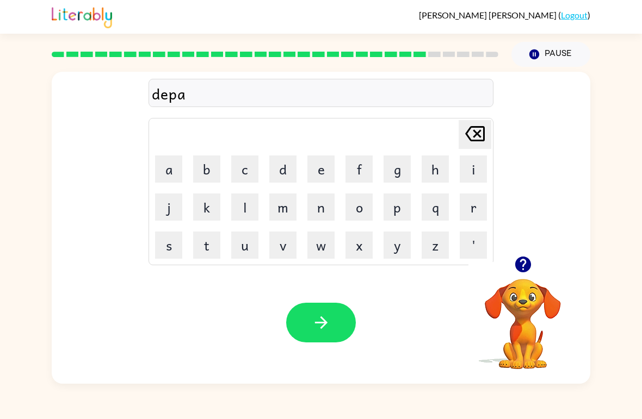
click at [485, 214] on button "r" at bounding box center [473, 207] width 27 height 27
click at [207, 252] on button "t" at bounding box center [206, 245] width 27 height 27
click at [290, 203] on button "m" at bounding box center [282, 207] width 27 height 27
click at [319, 175] on button "e" at bounding box center [320, 169] width 27 height 27
click at [323, 209] on button "n" at bounding box center [320, 207] width 27 height 27
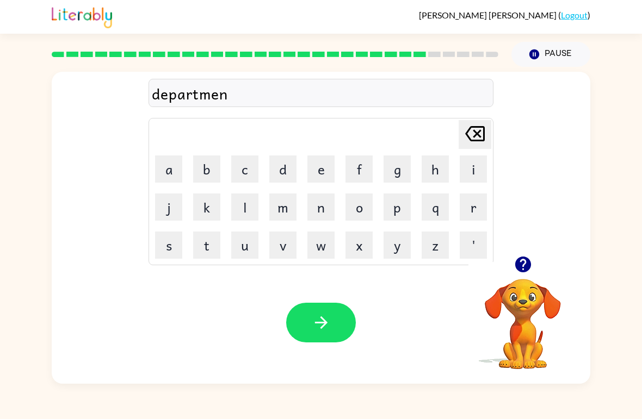
click at [220, 250] on button "t" at bounding box center [206, 245] width 27 height 27
click at [340, 343] on button "button" at bounding box center [321, 323] width 70 height 40
click at [157, 240] on button "s" at bounding box center [168, 245] width 27 height 27
click at [253, 209] on button "l" at bounding box center [244, 207] width 27 height 27
click at [471, 167] on button "i" at bounding box center [473, 169] width 27 height 27
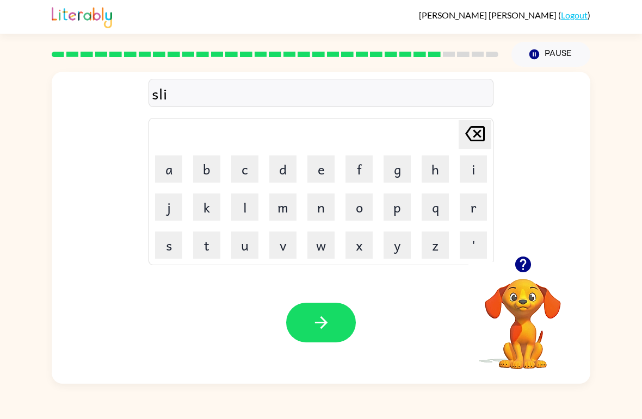
click at [400, 168] on button "g" at bounding box center [396, 169] width 27 height 27
click at [444, 170] on button "h" at bounding box center [435, 169] width 27 height 27
click at [211, 258] on button "t" at bounding box center [206, 245] width 27 height 27
click at [317, 320] on icon "button" at bounding box center [321, 322] width 19 height 19
click at [638, 191] on div "[PERSON_NAME] last character input a b c d e f g h i j k l m n o p q r s t u v …" at bounding box center [321, 225] width 642 height 317
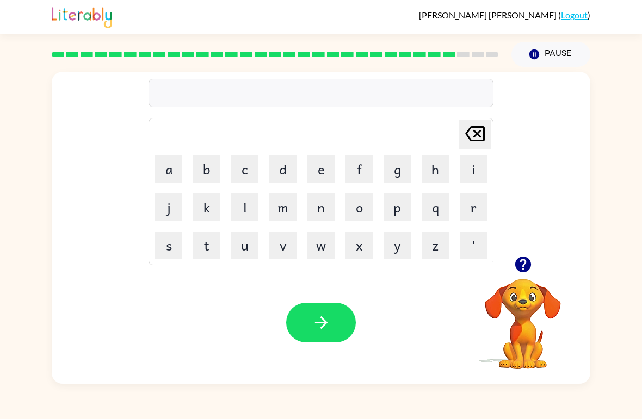
click at [250, 246] on button "u" at bounding box center [244, 245] width 27 height 27
click at [332, 213] on button "n" at bounding box center [320, 207] width 27 height 27
click at [476, 178] on button "i" at bounding box center [473, 169] width 27 height 27
click at [295, 247] on button "v" at bounding box center [282, 245] width 27 height 27
click at [320, 175] on button "e" at bounding box center [320, 169] width 27 height 27
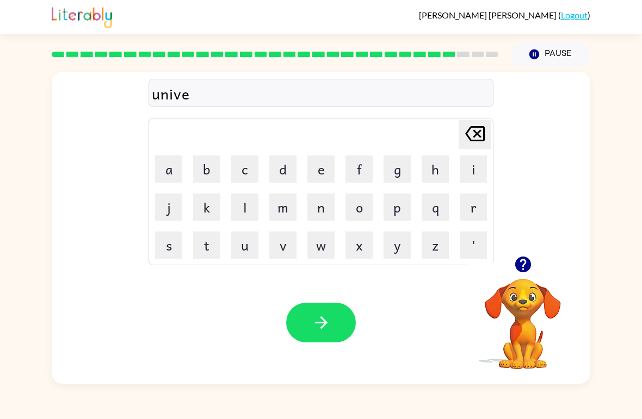
click at [475, 212] on button "r" at bounding box center [473, 207] width 27 height 27
click at [161, 240] on button "s" at bounding box center [168, 245] width 27 height 27
click at [174, 172] on button "a" at bounding box center [168, 169] width 27 height 27
click at [247, 209] on button "l" at bounding box center [244, 207] width 27 height 27
click at [337, 312] on button "button" at bounding box center [321, 323] width 70 height 40
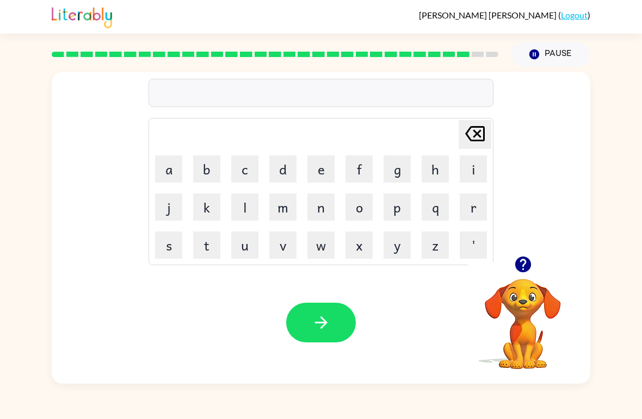
click at [176, 248] on button "s" at bounding box center [168, 245] width 27 height 27
click at [250, 200] on button "l" at bounding box center [244, 207] width 27 height 27
click at [473, 169] on button "i" at bounding box center [473, 169] width 27 height 27
click at [289, 248] on button "v" at bounding box center [282, 245] width 27 height 27
click at [320, 171] on button "e" at bounding box center [320, 169] width 27 height 27
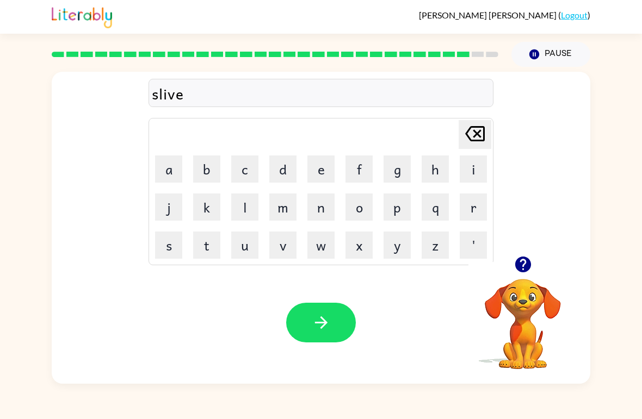
click at [471, 202] on button "r" at bounding box center [473, 207] width 27 height 27
click at [325, 249] on button "w" at bounding box center [320, 245] width 27 height 27
click at [320, 170] on button "e" at bounding box center [320, 169] width 27 height 27
click at [174, 176] on button "a" at bounding box center [168, 169] width 27 height 27
click at [474, 210] on button "r" at bounding box center [473, 207] width 27 height 27
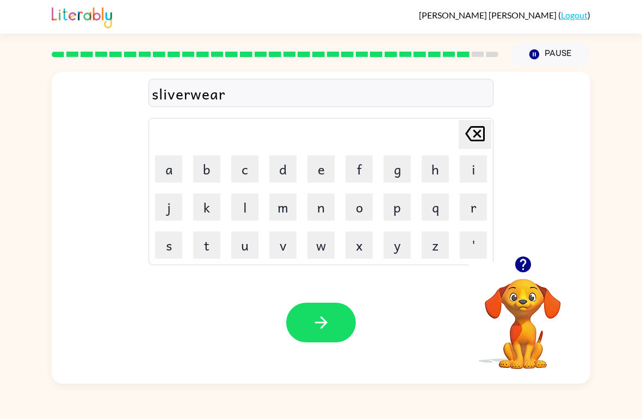
click at [326, 322] on icon "button" at bounding box center [321, 322] width 19 height 19
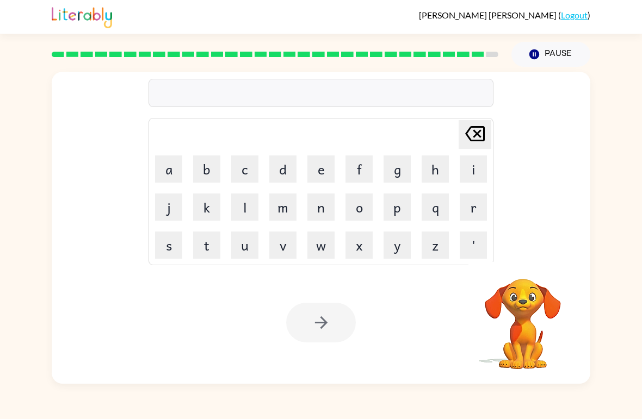
click at [304, 170] on td "e" at bounding box center [320, 169] width 37 height 37
click at [326, 182] on button "e" at bounding box center [320, 169] width 27 height 27
click at [319, 206] on button "n" at bounding box center [320, 207] width 27 height 27
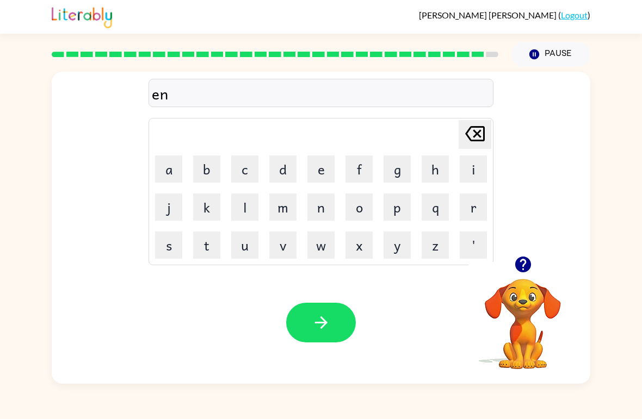
click at [533, 257] on button "button" at bounding box center [523, 265] width 28 height 28
click at [533, 256] on div "en [PERSON_NAME] last character input a b c d e f g h i j k l m n o p q r s t u…" at bounding box center [321, 164] width 539 height 184
click at [252, 165] on button "c" at bounding box center [244, 169] width 27 height 27
click at [360, 206] on button "o" at bounding box center [358, 207] width 27 height 27
click at [250, 248] on button "u" at bounding box center [244, 245] width 27 height 27
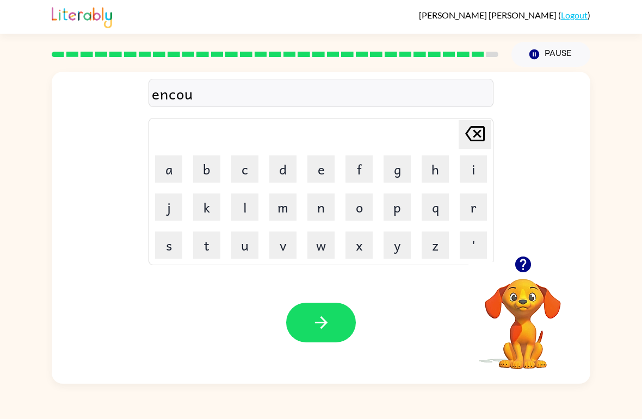
click at [519, 270] on icon "button" at bounding box center [523, 265] width 16 height 16
click at [522, 268] on video "Your browser must support playing .mp4 files to use Literably. Please try using…" at bounding box center [522, 316] width 109 height 109
click at [321, 214] on button "n" at bounding box center [320, 207] width 27 height 27
click at [207, 251] on button "t" at bounding box center [206, 245] width 27 height 27
click at [321, 181] on button "e" at bounding box center [320, 169] width 27 height 27
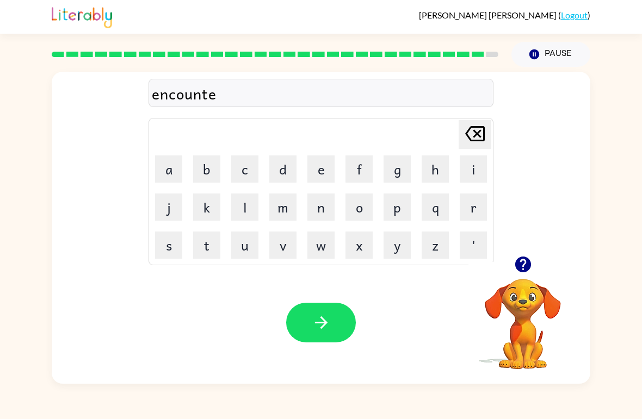
click at [471, 206] on button "r" at bounding box center [473, 207] width 27 height 27
click at [332, 298] on div "Your browser must support playing .mp4 files to use Literably. Please try using…" at bounding box center [321, 323] width 539 height 122
click at [334, 325] on button "button" at bounding box center [321, 323] width 70 height 40
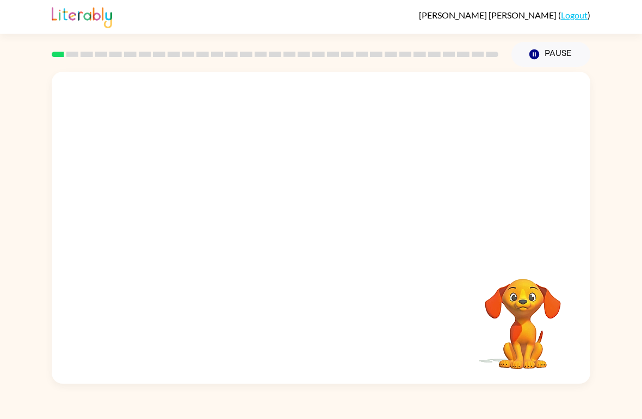
click at [467, 88] on video "Your browser must support playing .mp4 files to use Literably. Please try using…" at bounding box center [321, 164] width 539 height 184
click at [473, 75] on video "Your browser must support playing .mp4 files to use Literably. Please try using…" at bounding box center [321, 164] width 539 height 184
click at [300, 240] on button "button" at bounding box center [321, 234] width 70 height 40
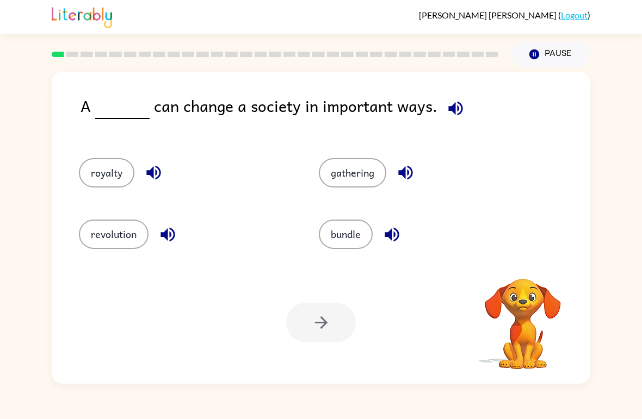
click at [442, 120] on button "button" at bounding box center [456, 109] width 28 height 28
click at [454, 115] on icon "button" at bounding box center [455, 108] width 14 height 14
click at [457, 106] on icon "button" at bounding box center [455, 108] width 19 height 19
click at [442, 107] on button "button" at bounding box center [456, 109] width 28 height 28
click at [452, 107] on icon "button" at bounding box center [455, 108] width 14 height 14
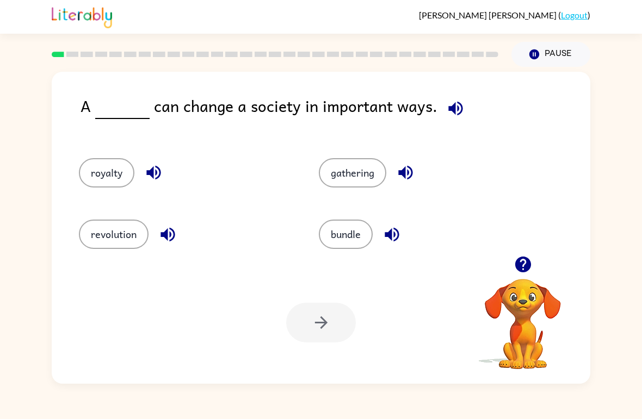
click at [437, 124] on div "A can change a society in important ways." at bounding box center [336, 115] width 510 height 43
click at [453, 109] on icon "button" at bounding box center [455, 108] width 14 height 14
click at [452, 104] on icon "button" at bounding box center [455, 108] width 19 height 19
click at [454, 119] on button "button" at bounding box center [456, 109] width 28 height 28
click at [639, 165] on div "A can change a society in important ways. royalty gathering revolution bundle Y…" at bounding box center [321, 225] width 642 height 317
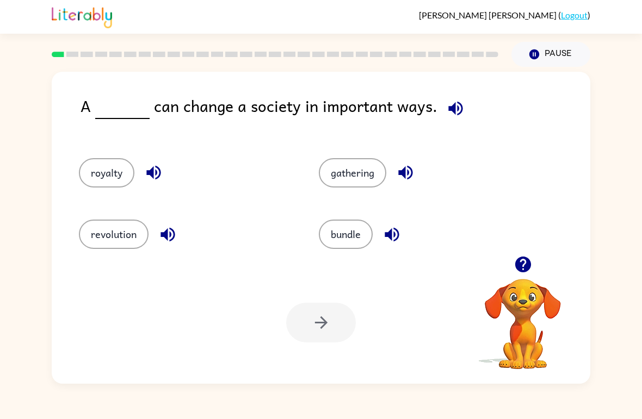
click at [449, 115] on icon "button" at bounding box center [455, 108] width 19 height 19
click at [450, 109] on icon "button" at bounding box center [455, 108] width 19 height 19
click at [364, 172] on button "gathering" at bounding box center [352, 172] width 67 height 29
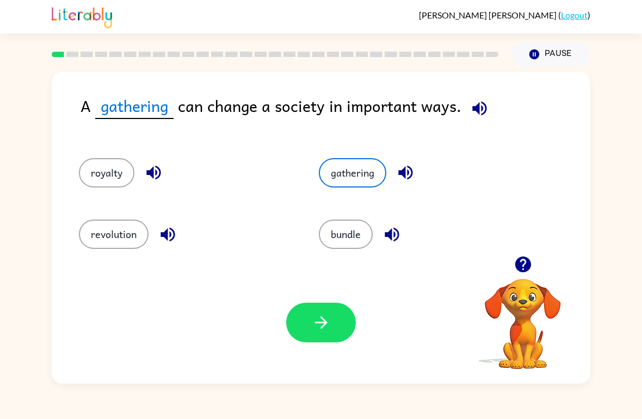
click at [115, 232] on button "revolution" at bounding box center [114, 234] width 70 height 29
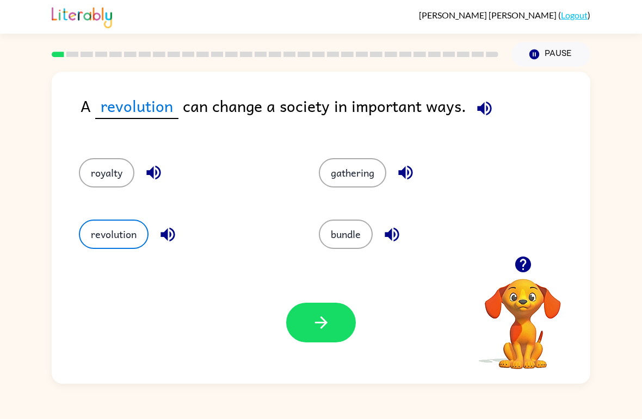
click at [327, 305] on button "button" at bounding box center [321, 323] width 70 height 40
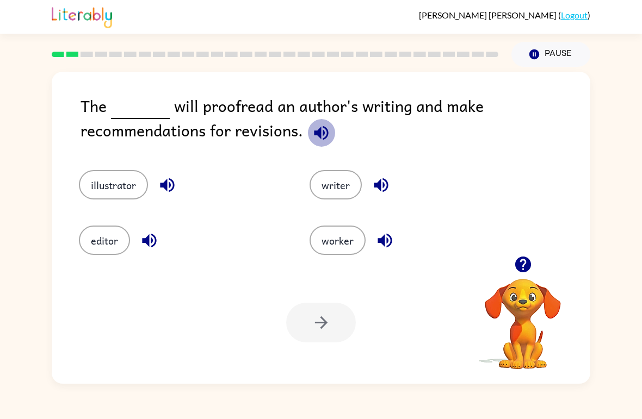
click at [318, 133] on icon "button" at bounding box center [321, 133] width 14 height 14
click at [323, 133] on icon "button" at bounding box center [321, 133] width 14 height 14
click at [308, 148] on div "The will proofread an author's writing and make recommendations for revisions." at bounding box center [336, 121] width 510 height 55
click at [327, 132] on icon "button" at bounding box center [321, 132] width 19 height 19
click at [104, 231] on button "editor" at bounding box center [104, 240] width 51 height 29
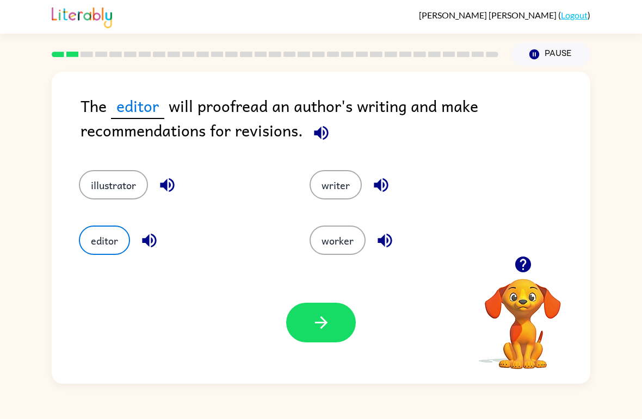
click at [321, 321] on icon "button" at bounding box center [321, 322] width 19 height 19
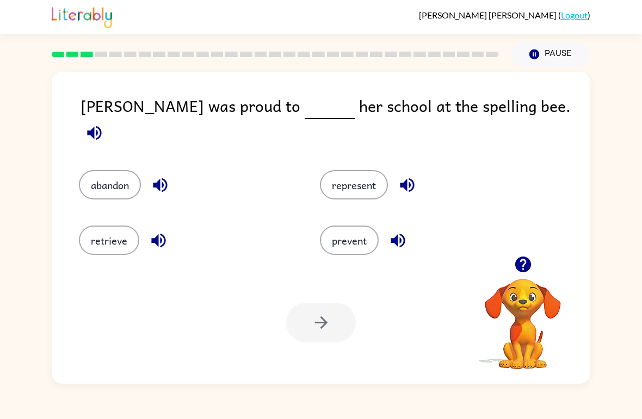
click at [101, 126] on icon "button" at bounding box center [94, 133] width 14 height 14
click at [361, 175] on button "represent" at bounding box center [354, 184] width 68 height 29
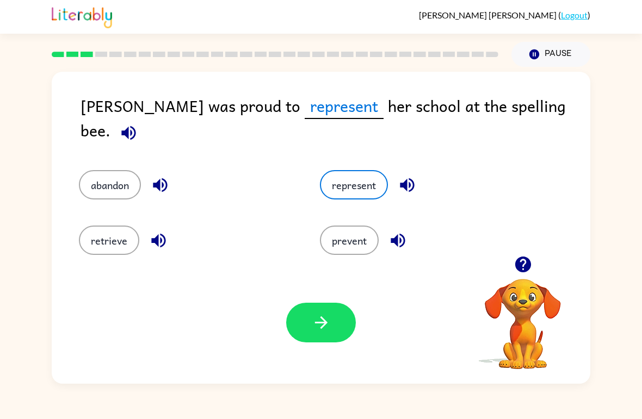
click at [329, 326] on icon "button" at bounding box center [321, 322] width 19 height 19
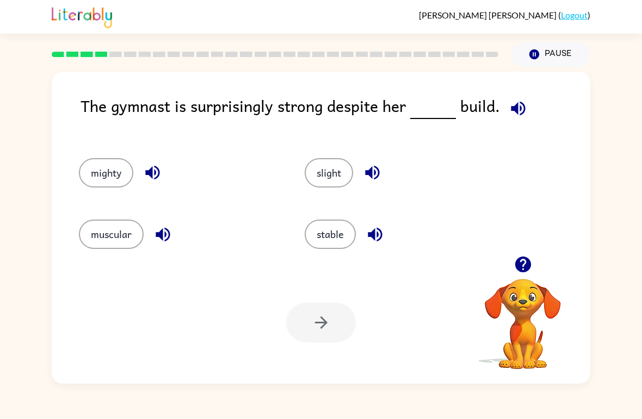
click at [496, 115] on div "The gymnast is surprisingly strong despite her build." at bounding box center [336, 115] width 510 height 43
click at [516, 106] on icon "button" at bounding box center [518, 108] width 19 height 19
click at [101, 235] on button "muscular" at bounding box center [111, 234] width 65 height 29
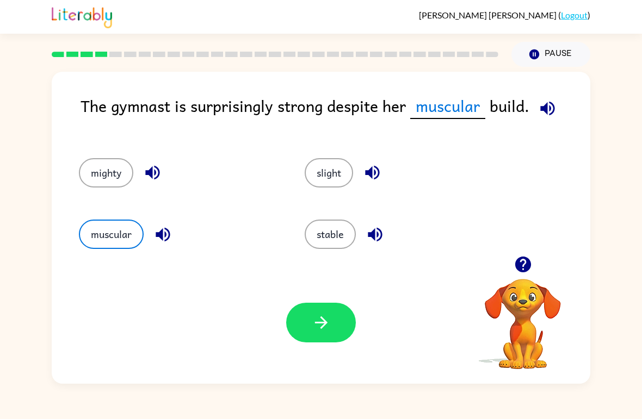
click at [329, 349] on div "Your browser must support playing .mp4 files to use Literably. Please try using…" at bounding box center [321, 323] width 539 height 122
click at [327, 342] on button "button" at bounding box center [321, 323] width 70 height 40
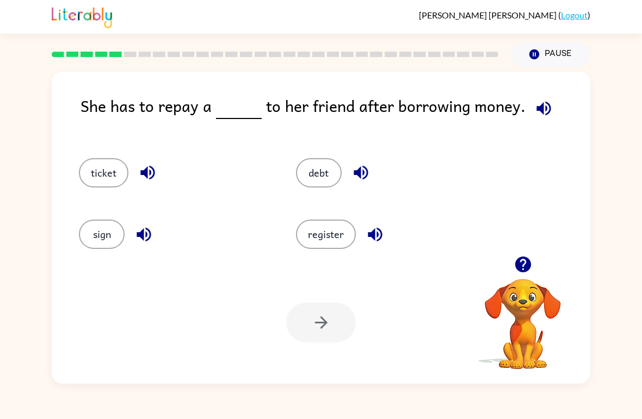
click at [331, 239] on button "register" at bounding box center [326, 234] width 60 height 29
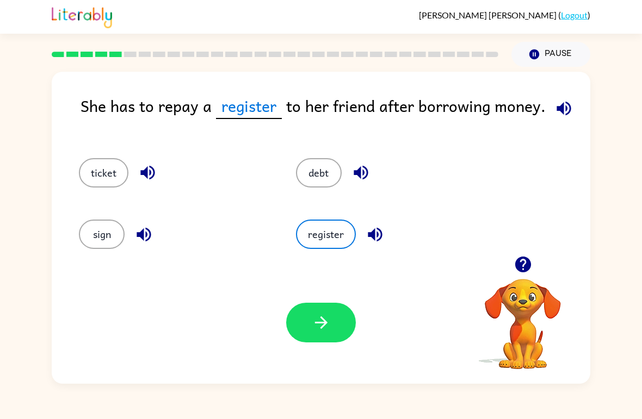
click at [324, 177] on button "debt" at bounding box center [319, 172] width 46 height 29
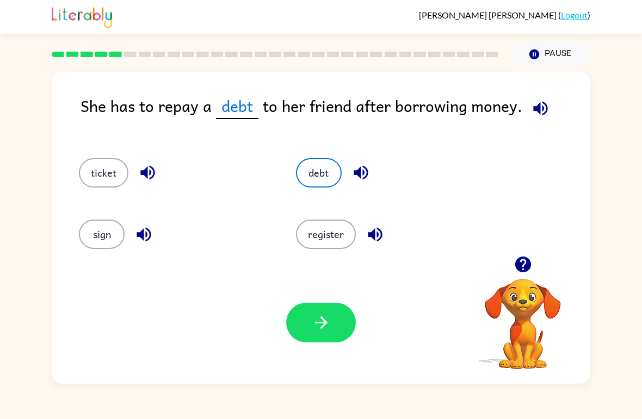
click at [342, 221] on button "register" at bounding box center [326, 234] width 60 height 29
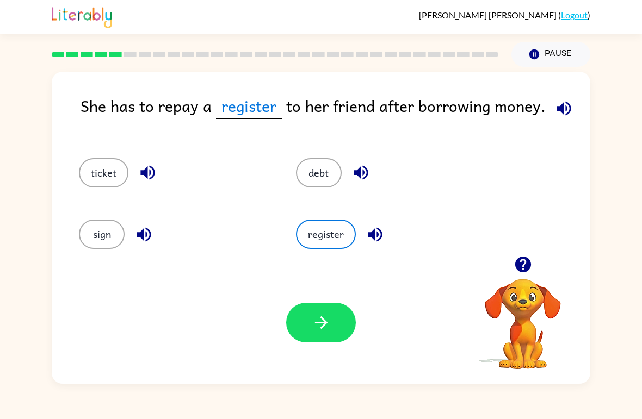
click at [97, 179] on button "ticket" at bounding box center [103, 172] width 49 height 29
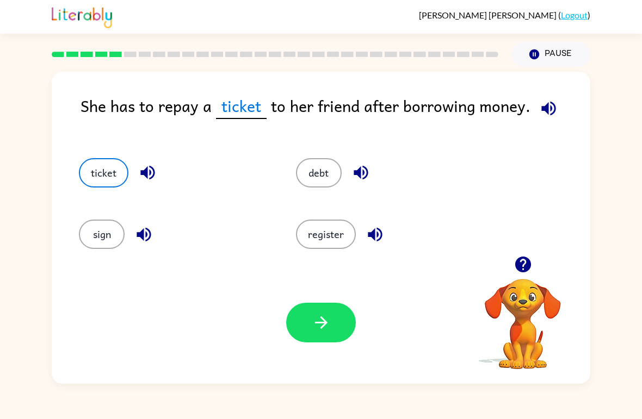
click at [537, 120] on button "button" at bounding box center [549, 109] width 28 height 28
click at [550, 110] on icon "button" at bounding box center [548, 108] width 19 height 19
click at [547, 113] on icon "button" at bounding box center [548, 108] width 19 height 19
click at [333, 176] on button "debt" at bounding box center [319, 172] width 46 height 29
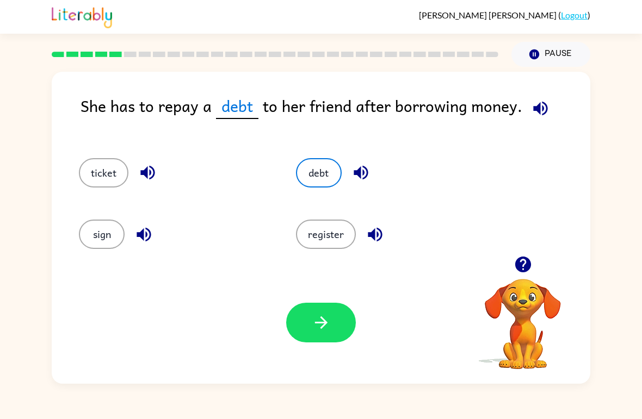
click at [325, 327] on icon "button" at bounding box center [321, 322] width 19 height 19
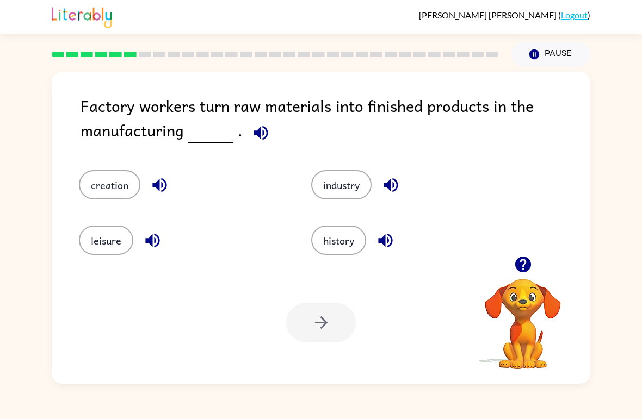
click at [354, 189] on button "industry" at bounding box center [341, 184] width 60 height 29
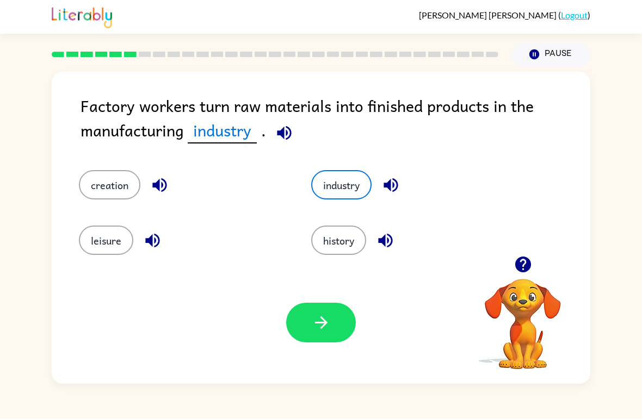
click at [314, 342] on button "button" at bounding box center [321, 323] width 70 height 40
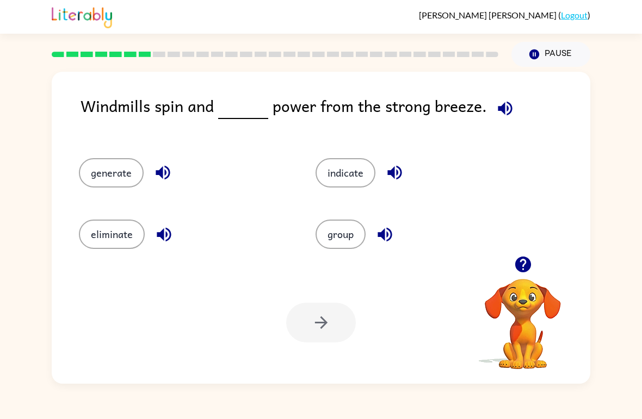
click at [107, 167] on button "generate" at bounding box center [111, 172] width 65 height 29
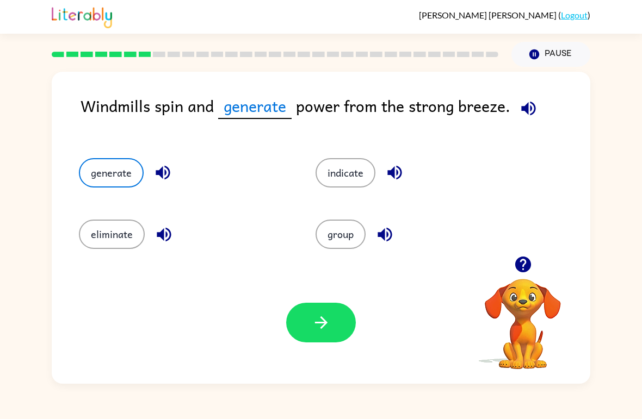
click at [321, 327] on icon "button" at bounding box center [321, 322] width 19 height 19
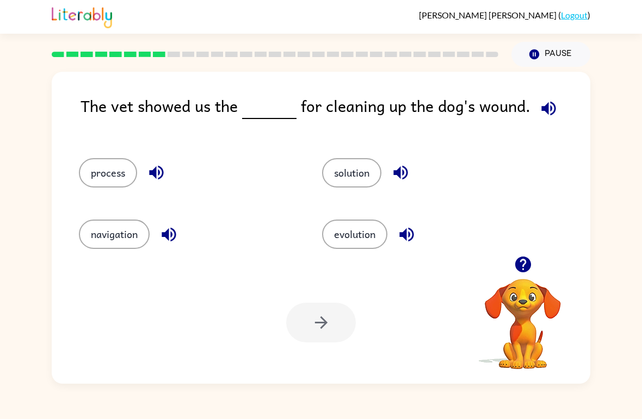
click at [545, 109] on icon "button" at bounding box center [548, 108] width 19 height 19
click at [106, 173] on button "process" at bounding box center [108, 172] width 58 height 29
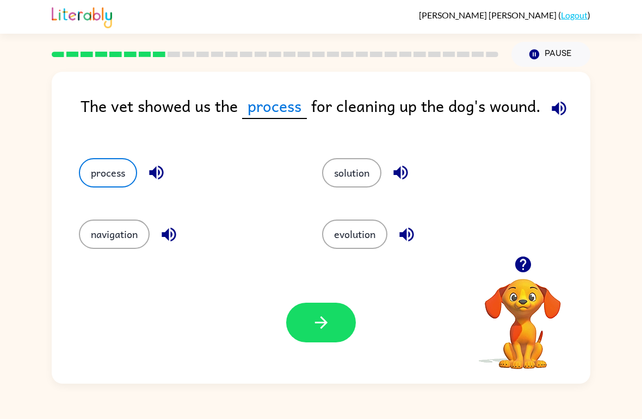
click at [342, 329] on button "button" at bounding box center [321, 323] width 70 height 40
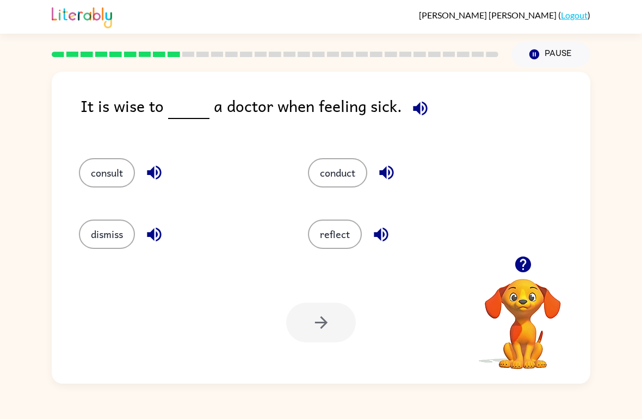
click at [410, 89] on div "It is wise to a doctor when feeling sick. consult conduct dismiss reflect Your …" at bounding box center [321, 228] width 539 height 312
click at [411, 116] on icon "button" at bounding box center [420, 108] width 19 height 19
click at [102, 178] on button "consult" at bounding box center [107, 172] width 56 height 29
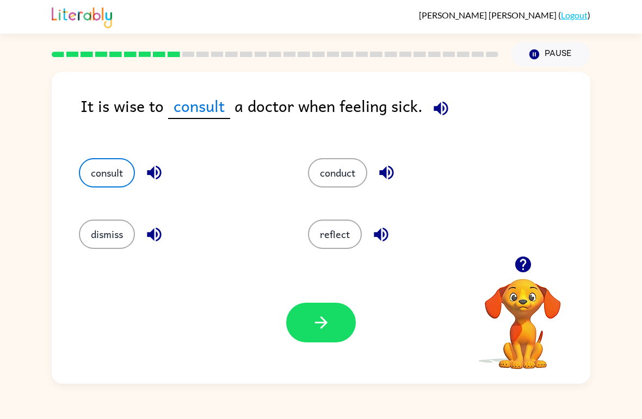
click at [341, 317] on button "button" at bounding box center [321, 323] width 70 height 40
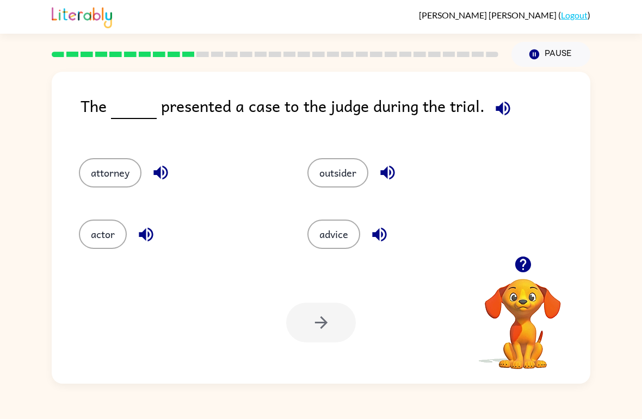
click at [107, 231] on button "actor" at bounding box center [103, 234] width 48 height 29
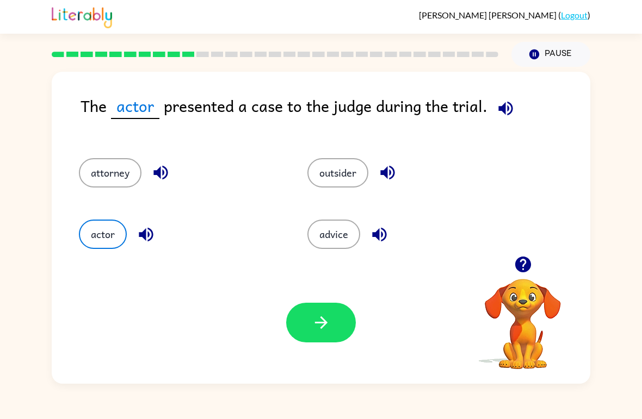
click at [330, 330] on icon "button" at bounding box center [321, 322] width 19 height 19
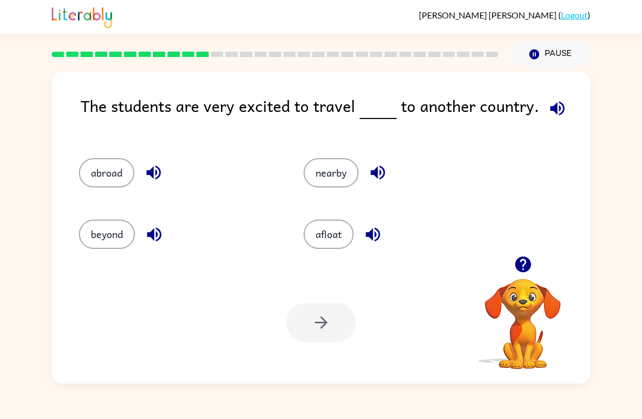
click at [94, 165] on button "abroad" at bounding box center [106, 172] width 55 height 29
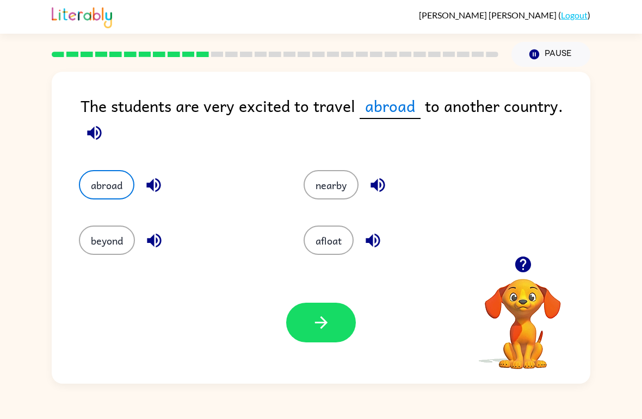
click at [326, 334] on button "button" at bounding box center [321, 323] width 70 height 40
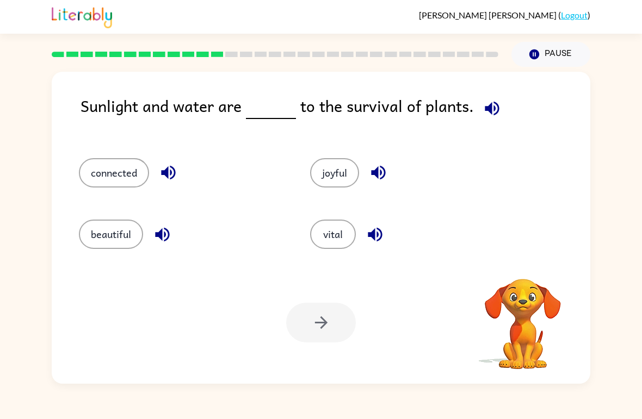
click at [541, 181] on div "connected joyful beautiful vital" at bounding box center [321, 199] width 517 height 114
click at [540, 181] on div "connected joyful beautiful vital" at bounding box center [321, 199] width 517 height 114
click at [542, 206] on div "connected joyful beautiful vital" at bounding box center [321, 199] width 517 height 114
click at [541, 206] on div "connected joyful beautiful vital" at bounding box center [321, 199] width 517 height 114
click at [555, 204] on div "connected joyful beautiful vital" at bounding box center [321, 199] width 517 height 114
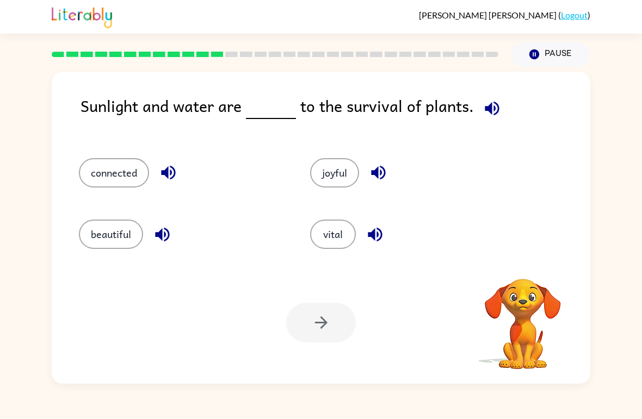
click at [539, 199] on div "connected joyful beautiful vital" at bounding box center [321, 199] width 517 height 114
click at [547, 189] on div "connected joyful beautiful vital" at bounding box center [321, 199] width 517 height 114
click at [560, 183] on div "connected joyful beautiful vital" at bounding box center [321, 199] width 517 height 114
click at [331, 241] on button "vital" at bounding box center [333, 234] width 46 height 29
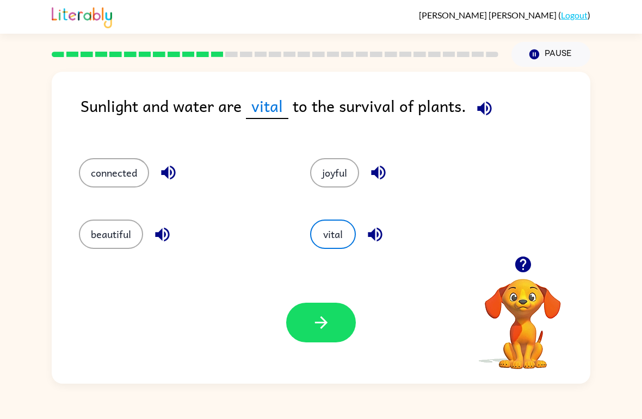
click at [327, 328] on icon "button" at bounding box center [321, 322] width 19 height 19
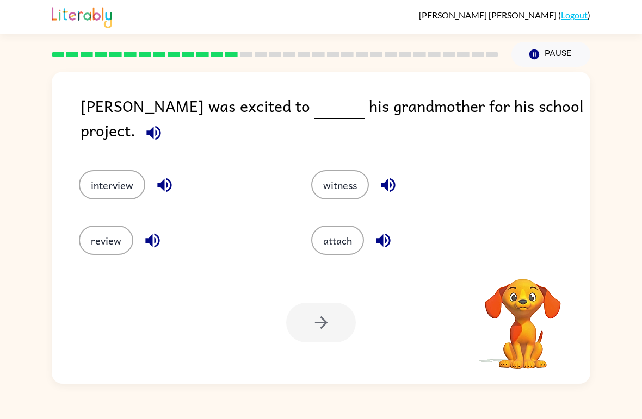
click at [555, 196] on div "interview witness review attach" at bounding box center [321, 205] width 517 height 102
click at [554, 195] on div "interview witness review attach" at bounding box center [321, 205] width 517 height 102
click at [543, 198] on div "interview witness review attach" at bounding box center [321, 205] width 517 height 102
click at [542, 197] on div "interview witness review attach" at bounding box center [321, 205] width 517 height 102
click at [95, 226] on button "review" at bounding box center [106, 240] width 54 height 29
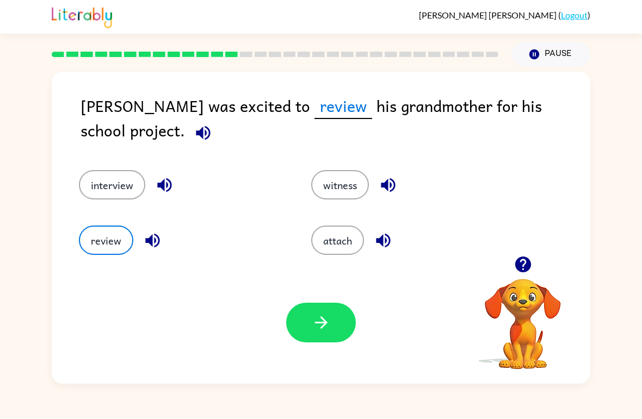
click at [345, 333] on button "button" at bounding box center [321, 323] width 70 height 40
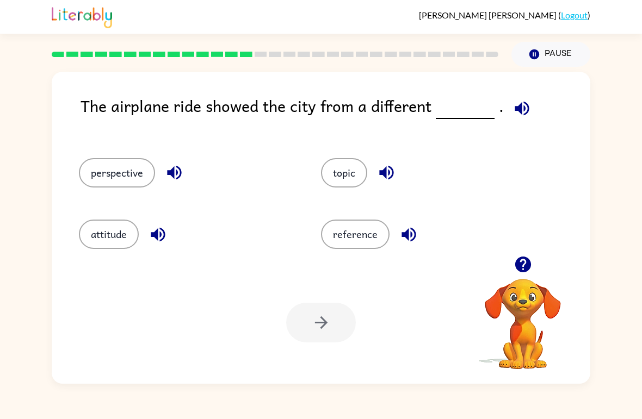
click at [107, 208] on div "attitude" at bounding box center [179, 229] width 242 height 61
click at [104, 238] on button "attitude" at bounding box center [109, 234] width 60 height 29
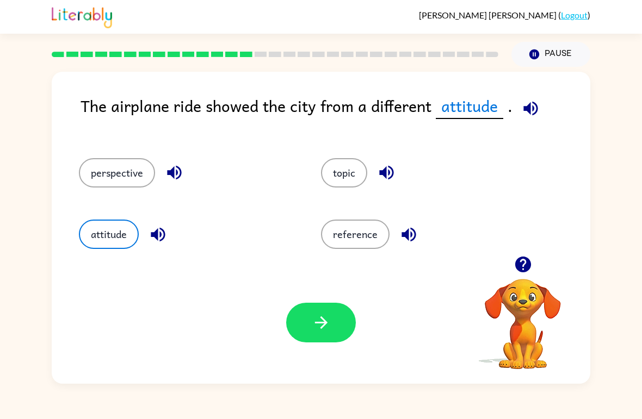
click at [310, 324] on button "button" at bounding box center [321, 323] width 70 height 40
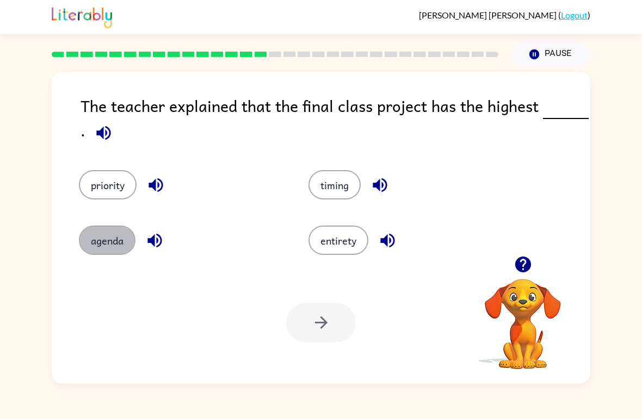
click at [93, 245] on button "agenda" at bounding box center [107, 240] width 57 height 29
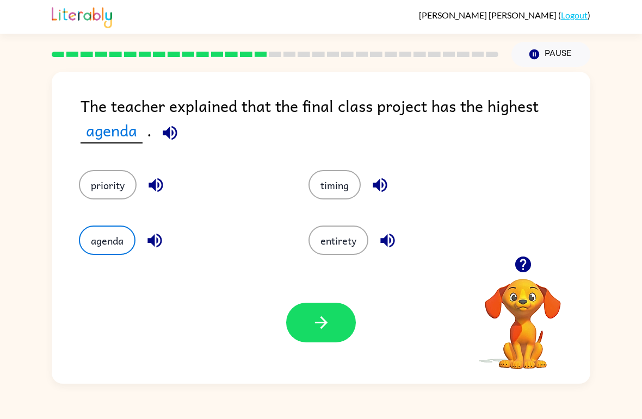
click at [333, 320] on button "button" at bounding box center [321, 323] width 70 height 40
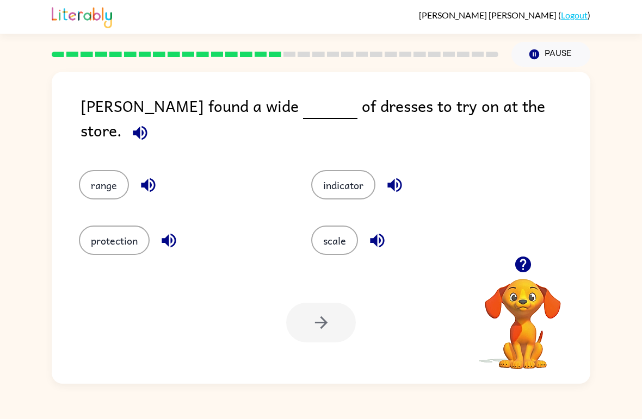
click at [364, 174] on button "indicator" at bounding box center [343, 184] width 64 height 29
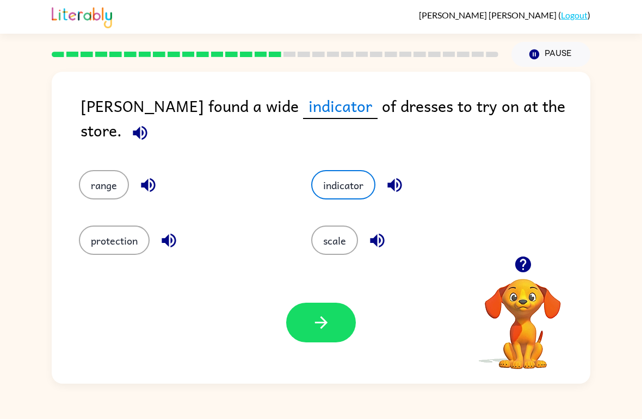
click at [335, 330] on button "button" at bounding box center [321, 323] width 70 height 40
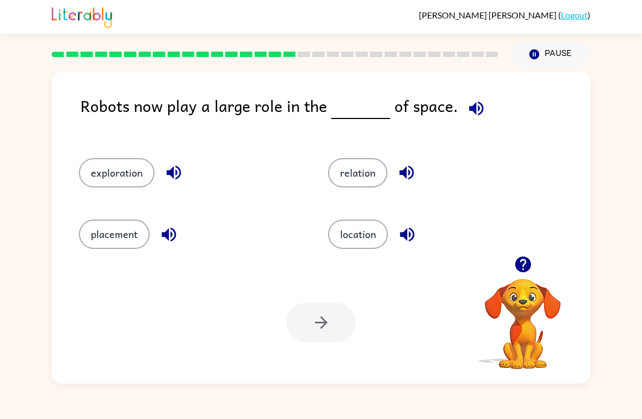
click at [377, 234] on button "location" at bounding box center [358, 234] width 60 height 29
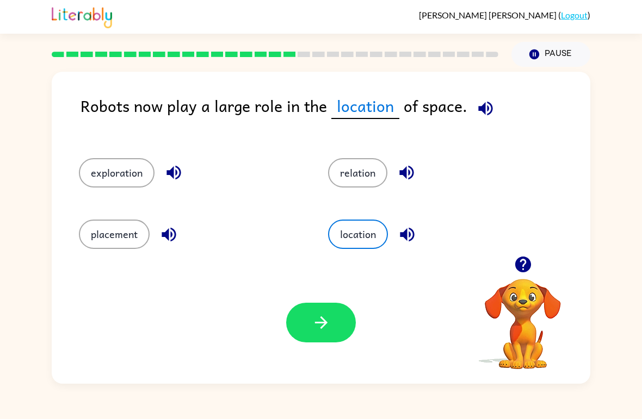
click at [106, 195] on div "exploration" at bounding box center [182, 168] width 249 height 61
click at [94, 172] on button "exploration" at bounding box center [117, 172] width 76 height 29
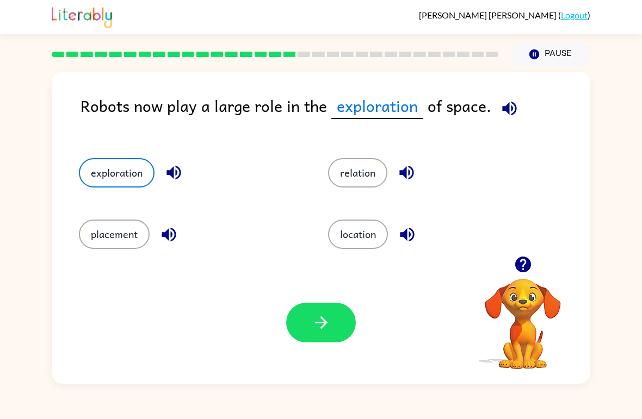
click at [362, 172] on button "relation" at bounding box center [357, 172] width 59 height 29
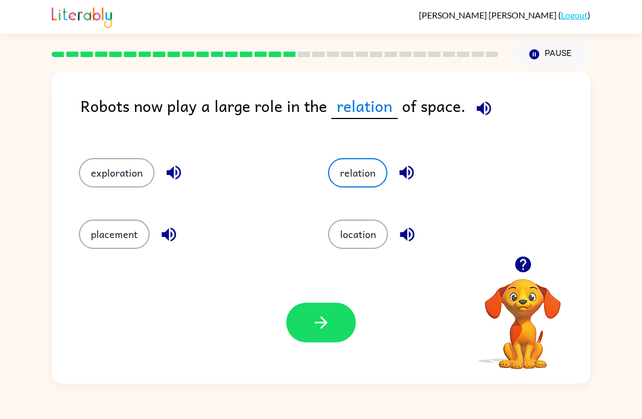
click at [376, 243] on button "location" at bounding box center [358, 234] width 60 height 29
click at [333, 320] on button "button" at bounding box center [321, 323] width 70 height 40
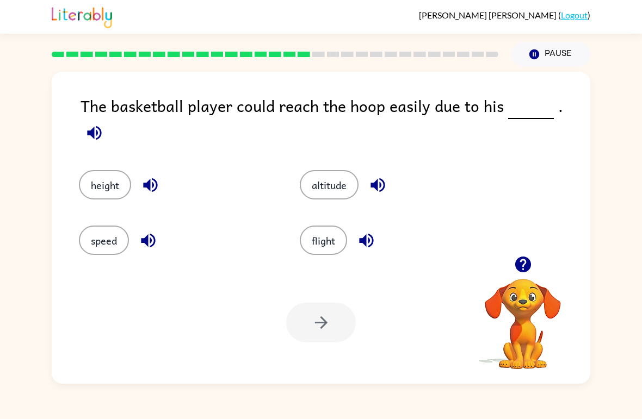
click at [519, 275] on button "button" at bounding box center [523, 265] width 28 height 28
click at [519, 275] on video "Your browser must support playing .mp4 files to use Literably. Please try using…" at bounding box center [522, 316] width 109 height 109
click at [527, 255] on div "height altitude speed flight" at bounding box center [321, 205] width 517 height 102
click at [525, 267] on video "Your browser must support playing .mp4 files to use Literably. Please try using…" at bounding box center [522, 316] width 109 height 109
click at [530, 262] on div "The basketball player could reach the hoop easily due to his . height altitude …" at bounding box center [321, 228] width 539 height 312
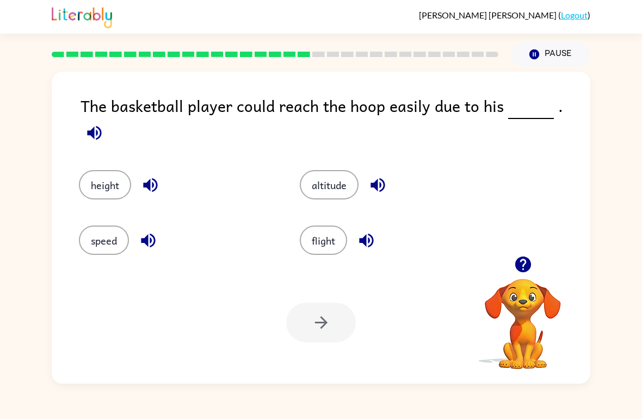
click at [521, 273] on icon "button" at bounding box center [523, 265] width 16 height 16
click at [529, 273] on video "Your browser must support playing .mp4 files to use Literably. Please try using…" at bounding box center [522, 316] width 109 height 109
click at [102, 188] on button "height" at bounding box center [105, 184] width 52 height 29
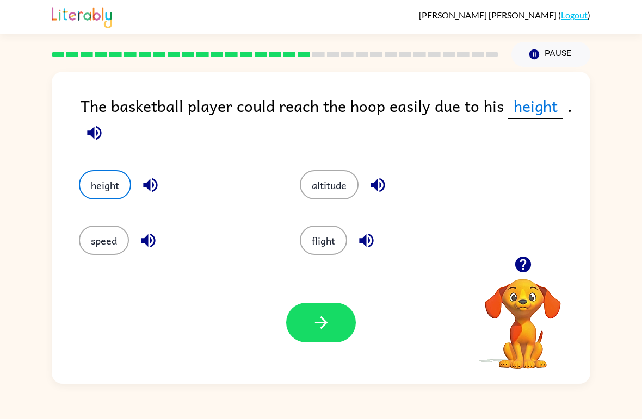
click at [304, 343] on button "button" at bounding box center [321, 323] width 70 height 40
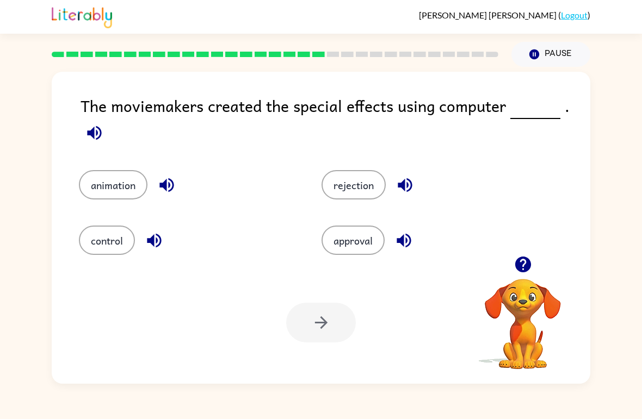
click at [529, 270] on icon "button" at bounding box center [522, 264] width 19 height 19
click at [524, 278] on button "button" at bounding box center [523, 265] width 28 height 28
click at [533, 273] on button "button" at bounding box center [523, 265] width 28 height 28
click at [105, 187] on button "animation" at bounding box center [113, 184] width 69 height 29
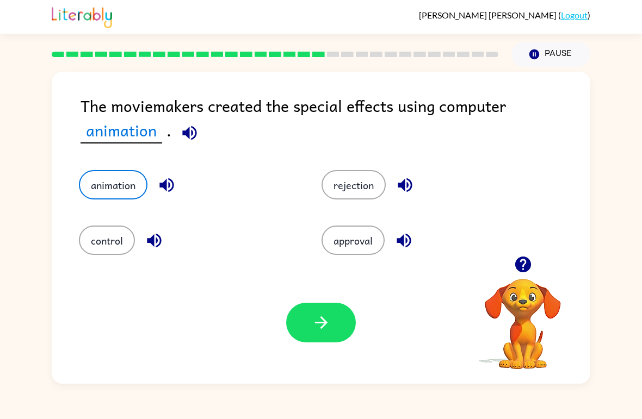
click at [321, 336] on button "button" at bounding box center [321, 323] width 70 height 40
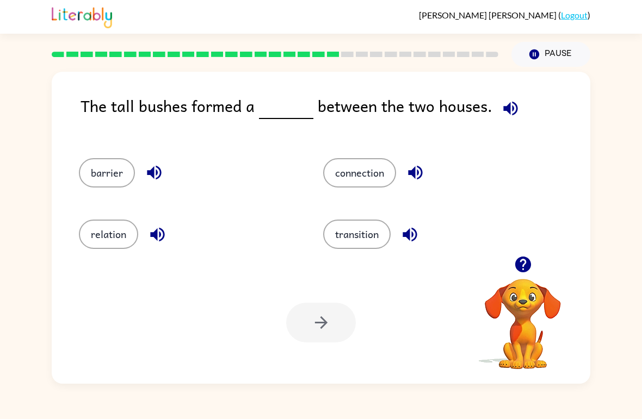
click at [529, 270] on icon "button" at bounding box center [523, 265] width 16 height 16
click at [639, 365] on div "The tall bushes formed a between the two houses. barrier connection relation tr…" at bounding box center [321, 225] width 642 height 317
click at [100, 177] on button "barrier" at bounding box center [107, 172] width 56 height 29
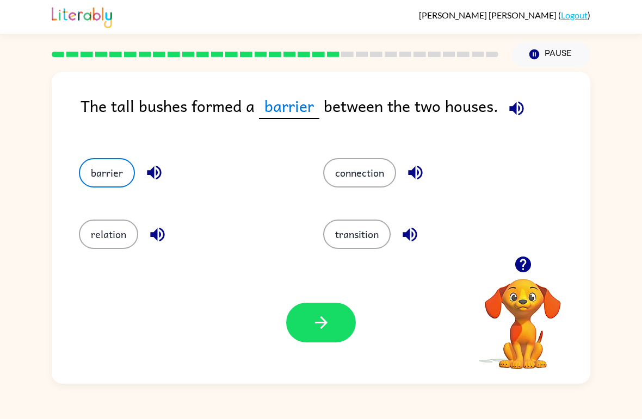
click at [307, 341] on button "button" at bounding box center [321, 323] width 70 height 40
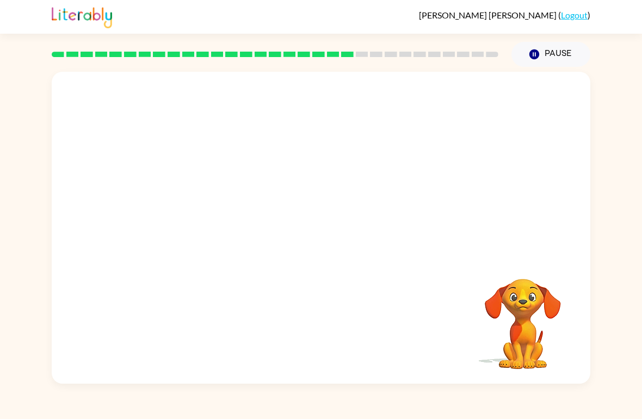
click at [213, 215] on video "Your browser must support playing .mp4 files to use Literably. Please try using…" at bounding box center [321, 164] width 539 height 184
click at [556, 103] on video "Your browser must support playing .mp4 files to use Literably. Please try using…" at bounding box center [321, 164] width 539 height 184
click at [551, 125] on video "Your browser must support playing .mp4 files to use Literably. Please try using…" at bounding box center [321, 164] width 539 height 184
click at [575, 104] on video "Your browser must support playing .mp4 files to use Literably. Please try using…" at bounding box center [321, 164] width 539 height 184
click at [10, 27] on div "Carlos-Alberto Jarquin-Garza ( Logout )" at bounding box center [321, 17] width 642 height 34
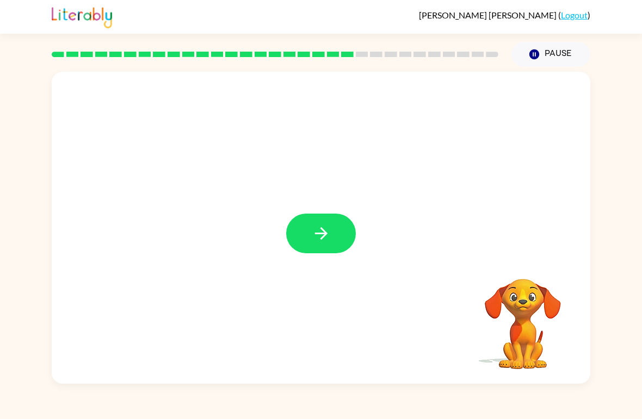
click at [331, 240] on button "button" at bounding box center [321, 234] width 70 height 40
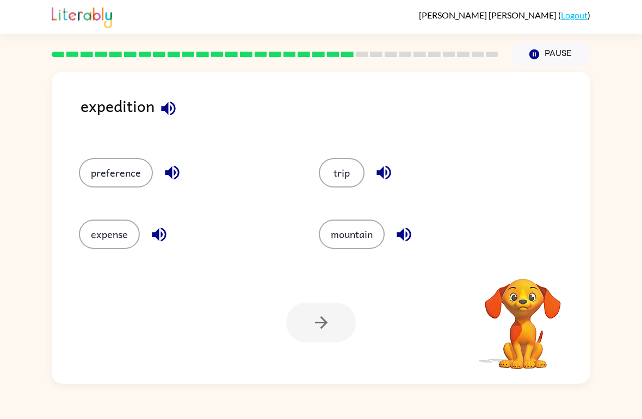
click at [294, 231] on div "expense" at bounding box center [178, 229] width 240 height 61
click at [178, 119] on button "button" at bounding box center [168, 109] width 28 height 28
click at [165, 101] on icon "button" at bounding box center [168, 108] width 19 height 19
click at [528, 264] on icon "button" at bounding box center [523, 265] width 16 height 16
click at [79, 243] on div "expense" at bounding box center [186, 234] width 215 height 29
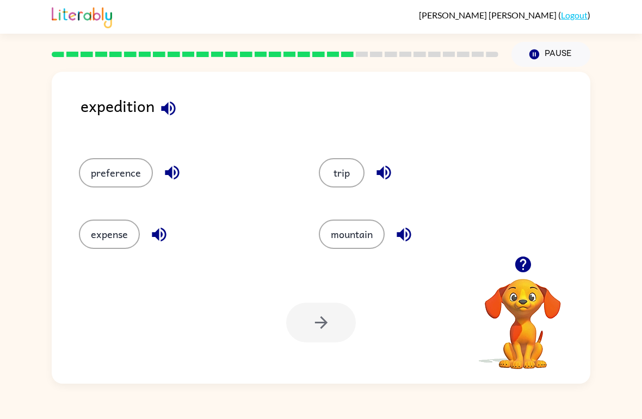
click at [346, 161] on button "trip" at bounding box center [342, 172] width 46 height 29
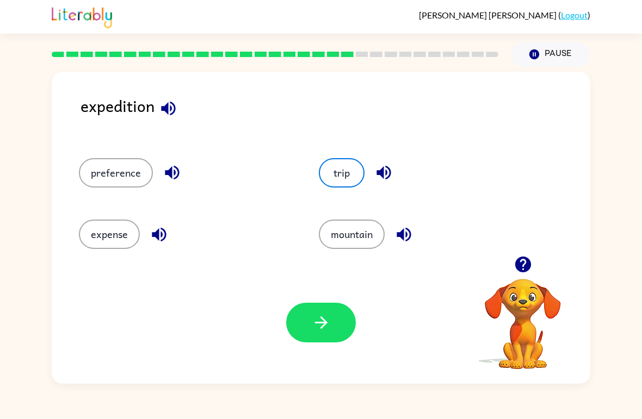
click at [308, 342] on button "button" at bounding box center [321, 323] width 70 height 40
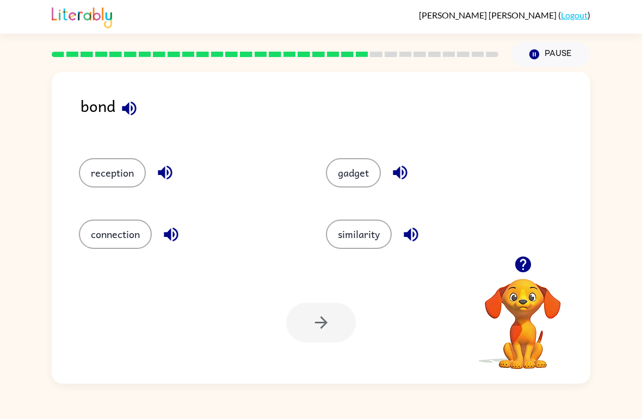
click at [499, 116] on div "bond" at bounding box center [336, 115] width 510 height 43
click at [358, 154] on div "gadget" at bounding box center [428, 168] width 247 height 61
click at [127, 249] on button "connection" at bounding box center [115, 234] width 73 height 29
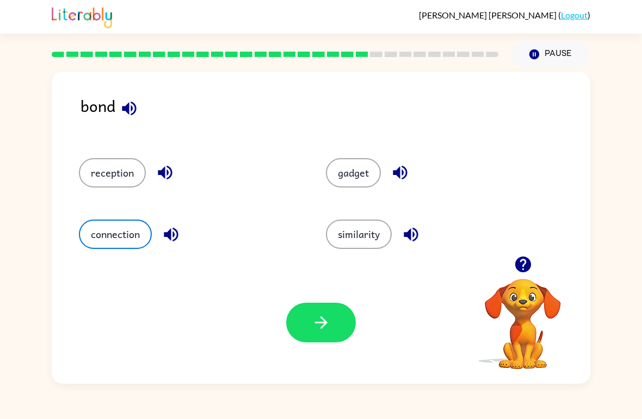
click at [351, 333] on button "button" at bounding box center [321, 323] width 70 height 40
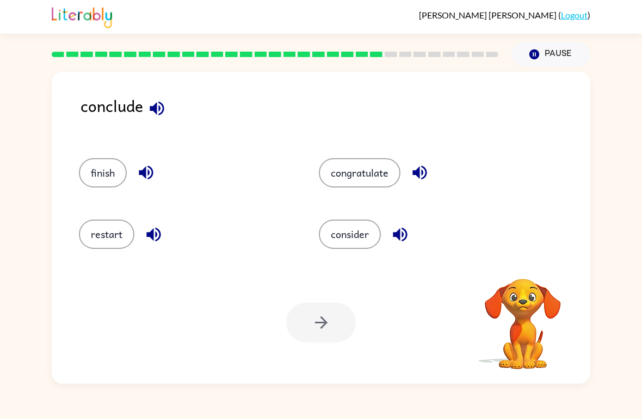
click at [458, 368] on div "Your browser must support playing .mp4 files to use Literably. Please try using…" at bounding box center [321, 323] width 539 height 122
click at [346, 234] on button "consider" at bounding box center [350, 234] width 62 height 29
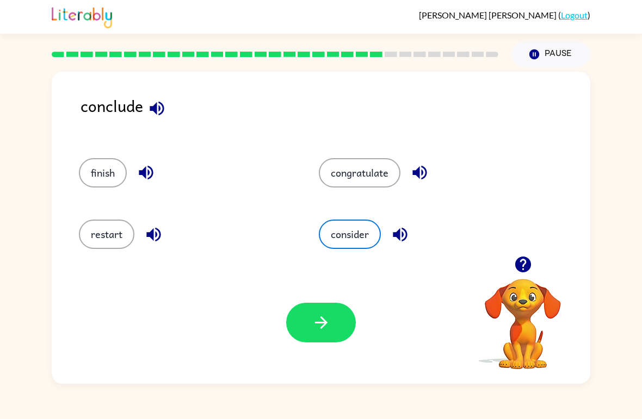
click at [332, 322] on button "button" at bounding box center [321, 323] width 70 height 40
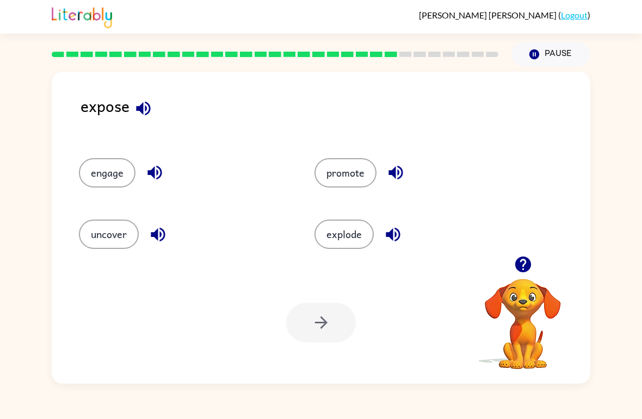
click at [352, 177] on button "promote" at bounding box center [345, 172] width 62 height 29
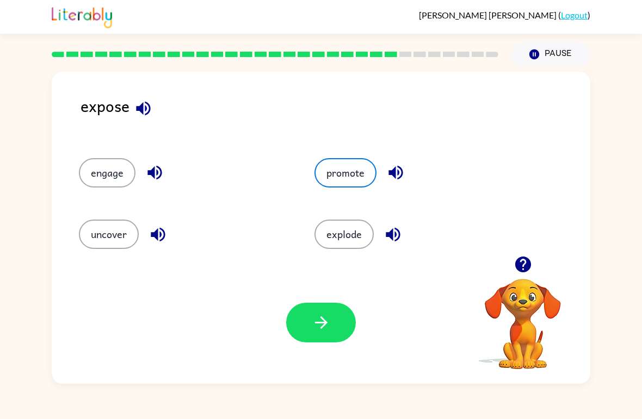
click at [342, 325] on button "button" at bounding box center [321, 323] width 70 height 40
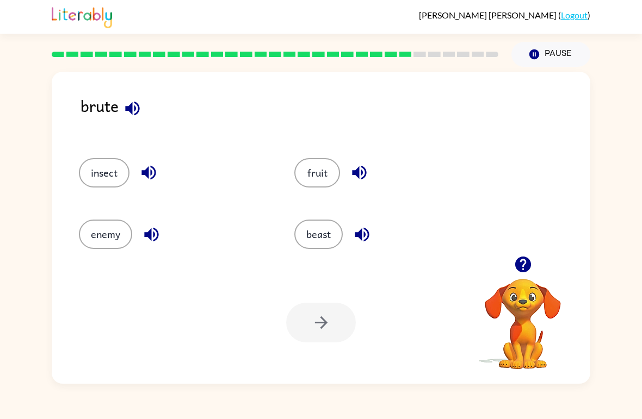
click at [290, 233] on div "beast" at bounding box center [381, 229] width 215 height 61
click at [315, 246] on button "beast" at bounding box center [318, 234] width 48 height 29
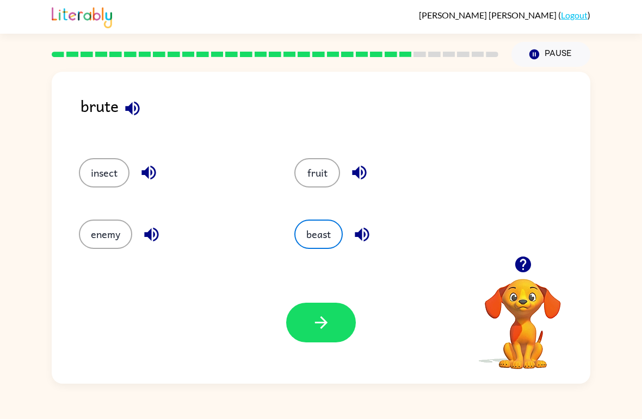
click at [334, 324] on button "button" at bounding box center [321, 323] width 70 height 40
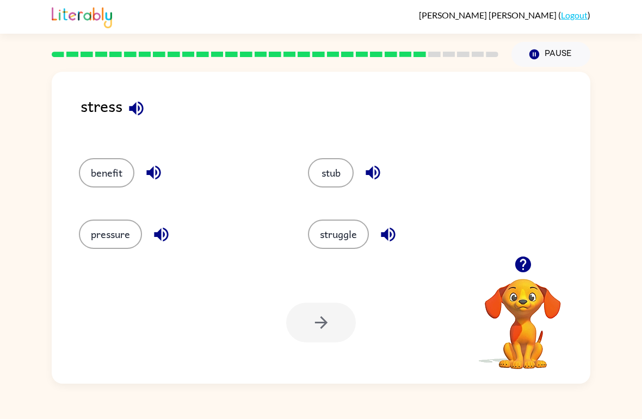
click at [103, 229] on button "pressure" at bounding box center [110, 234] width 63 height 29
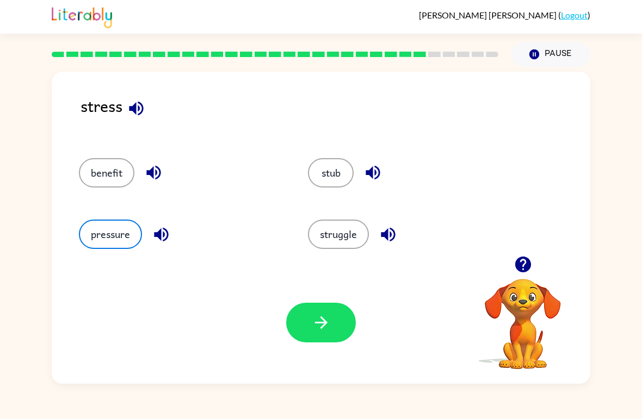
click at [332, 342] on button "button" at bounding box center [321, 323] width 70 height 40
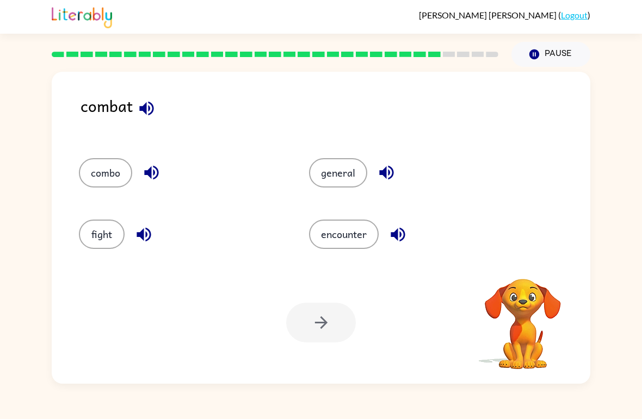
click at [100, 239] on button "fight" at bounding box center [102, 234] width 46 height 29
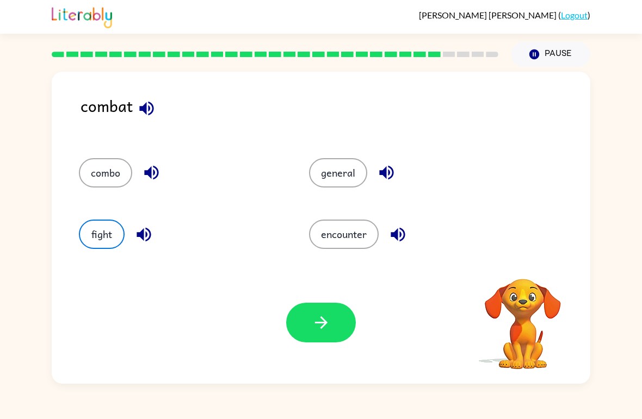
click at [320, 337] on button "button" at bounding box center [321, 323] width 70 height 40
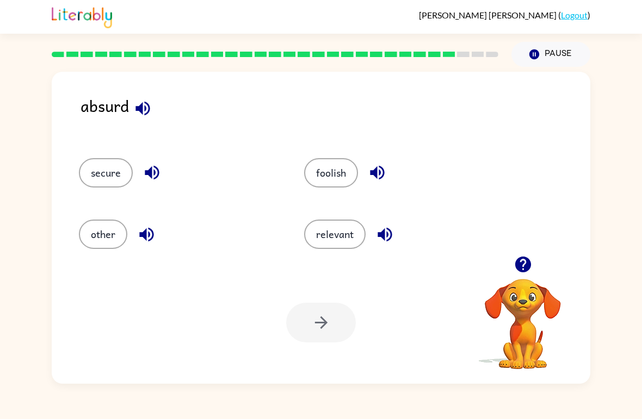
click at [346, 184] on button "foolish" at bounding box center [331, 172] width 54 height 29
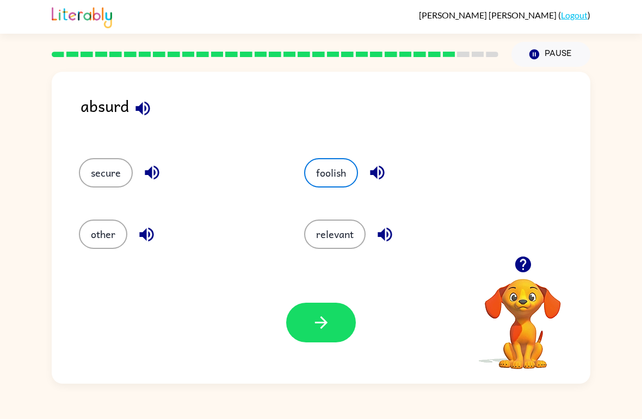
click at [335, 314] on button "button" at bounding box center [321, 323] width 70 height 40
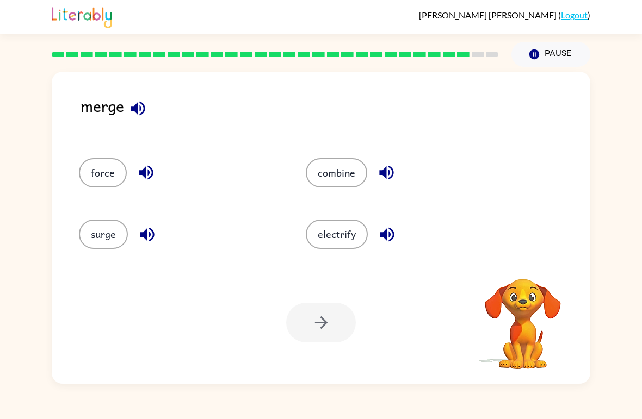
click at [351, 183] on button "combine" at bounding box center [336, 172] width 61 height 29
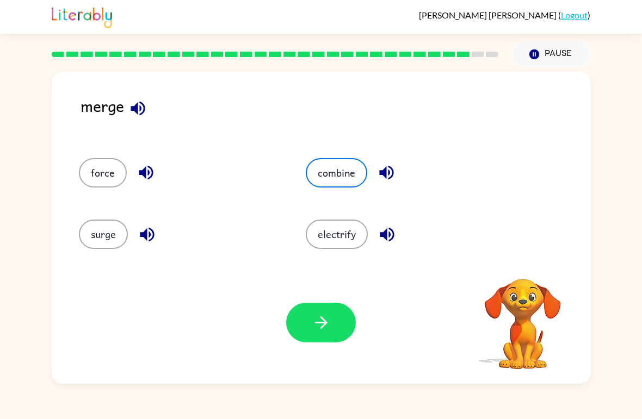
click at [327, 311] on button "button" at bounding box center [321, 323] width 70 height 40
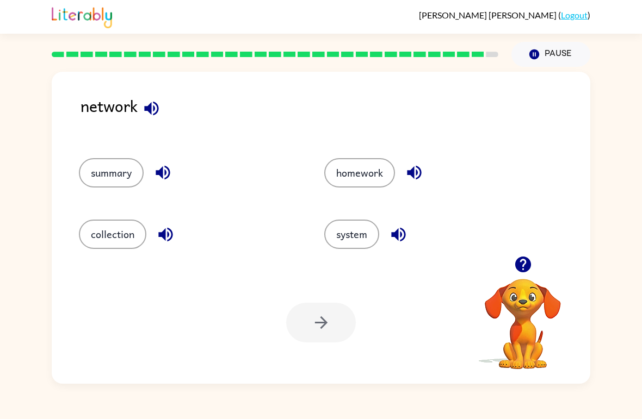
click at [366, 245] on button "system" at bounding box center [351, 234] width 55 height 29
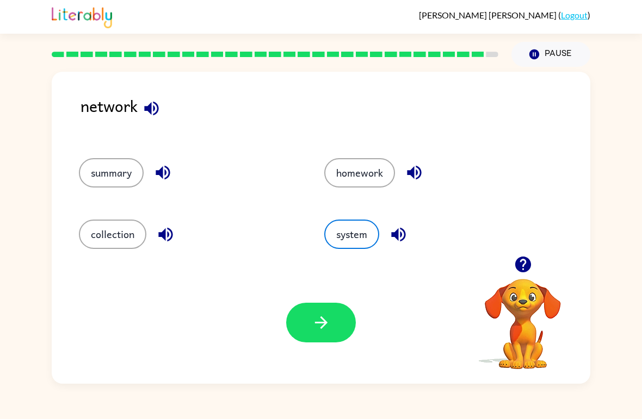
click at [337, 330] on button "button" at bounding box center [321, 323] width 70 height 40
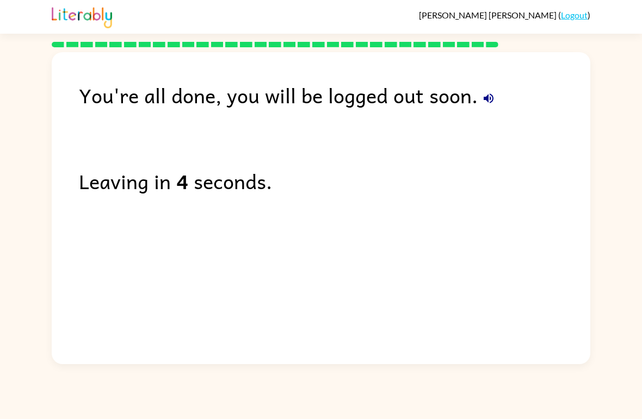
click at [537, 173] on div "Leaving in 4 seconds." at bounding box center [334, 181] width 511 height 32
click at [541, 158] on div "You're all done, you will be logged out soon. Leaving in 4 seconds." at bounding box center [321, 205] width 539 height 307
click at [536, 159] on div "You're all done, you will be logged out soon. Leaving in 4 seconds." at bounding box center [321, 205] width 539 height 307
click at [540, 164] on div "You're all done, you will be logged out soon. Leaving in 3 seconds." at bounding box center [321, 205] width 539 height 307
click at [542, 165] on div "You're all done, you will be logged out soon. Leaving in 3 seconds." at bounding box center [321, 205] width 539 height 307
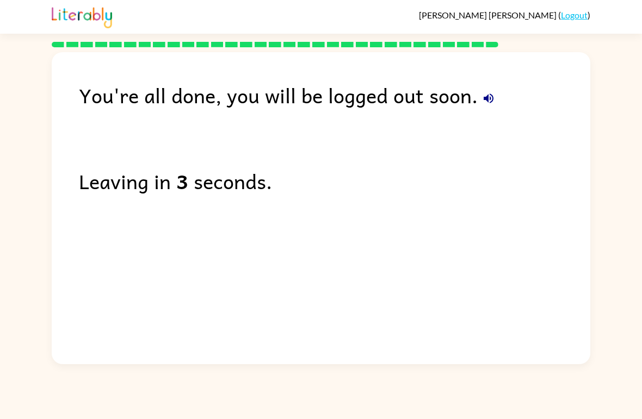
click at [542, 159] on div "You're all done, you will be logged out soon. Leaving in 3 seconds." at bounding box center [321, 205] width 539 height 307
